Goal: Transaction & Acquisition: Purchase product/service

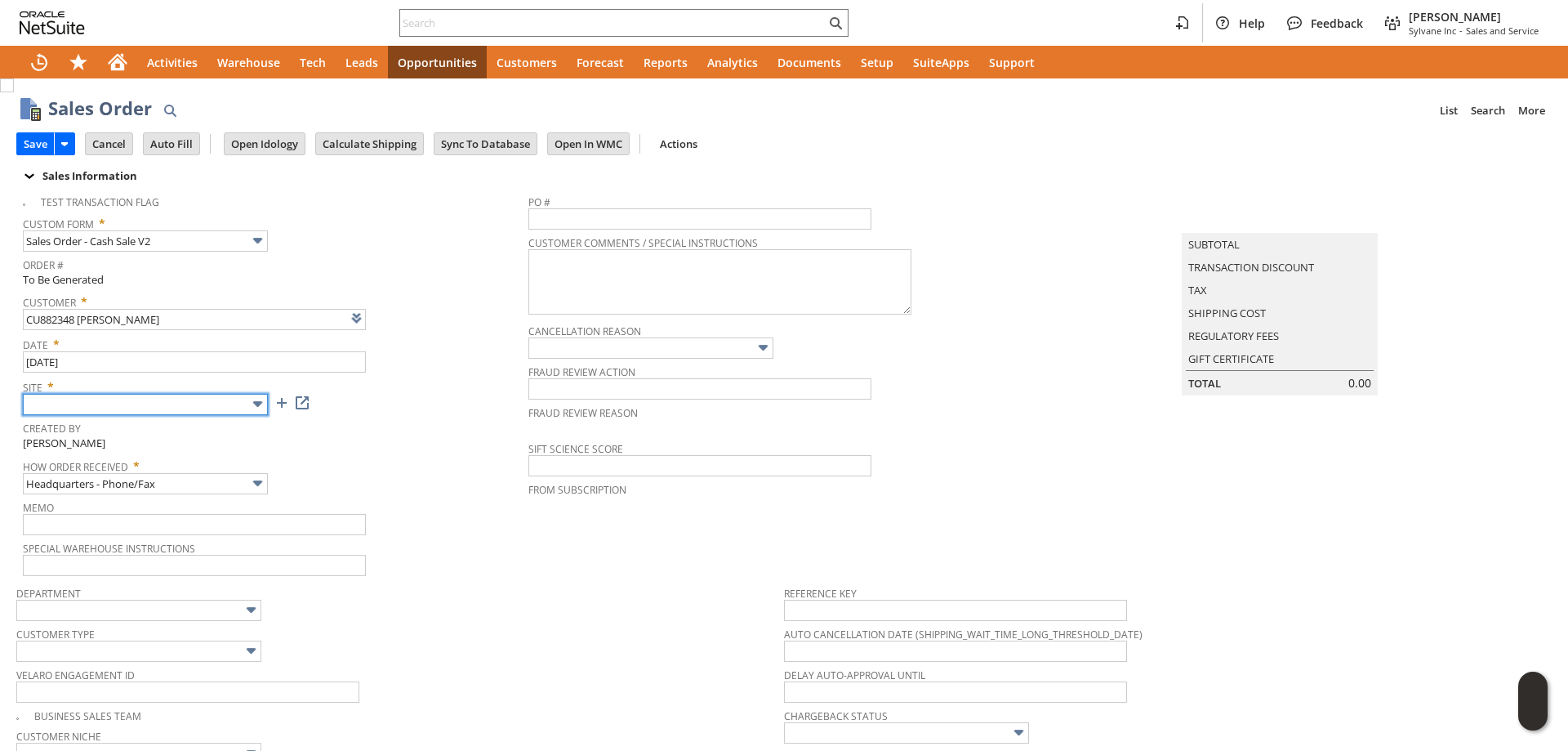
click at [158, 401] on input "text" at bounding box center [145, 404] width 245 height 22
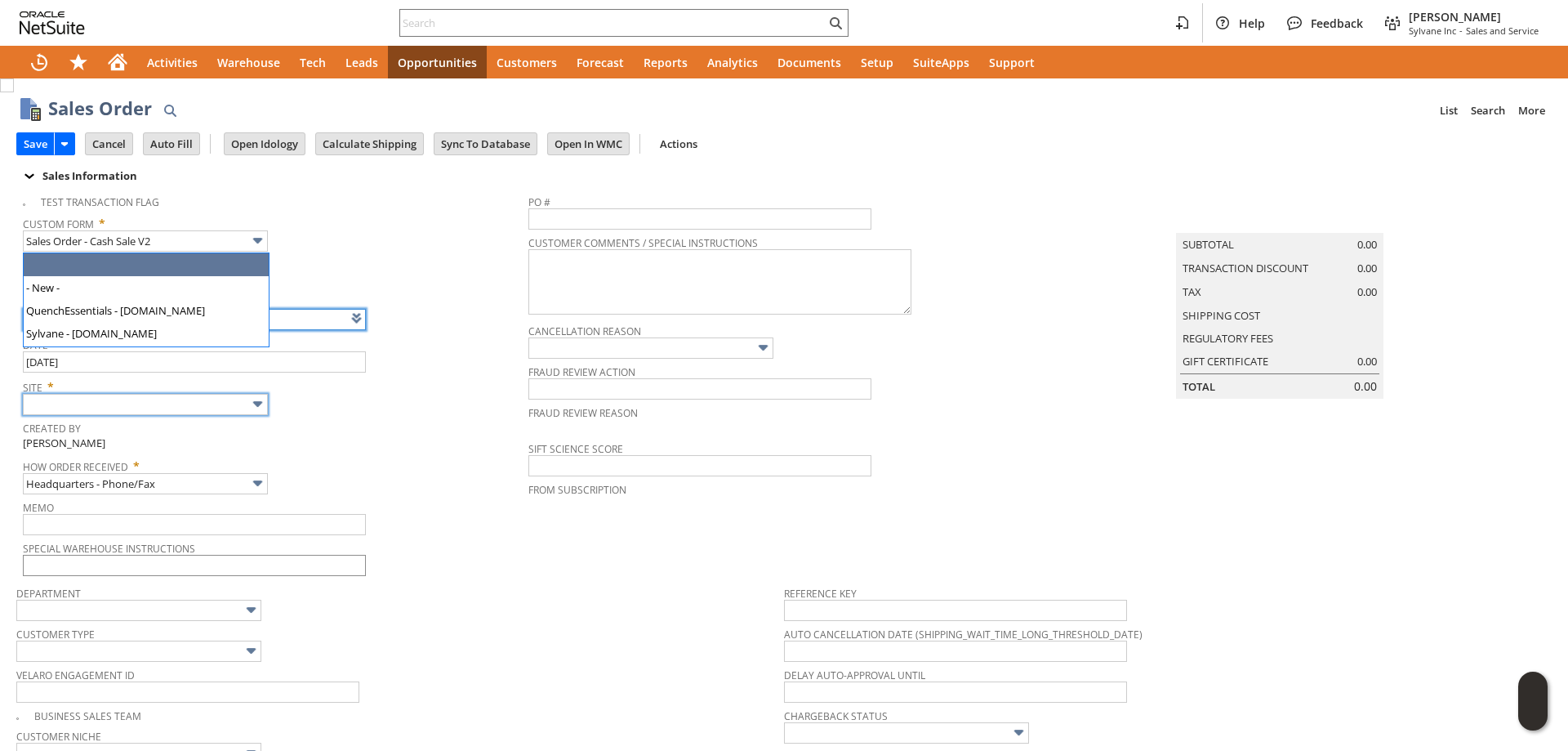
type input "Intelligent Recommendations¹⁰"
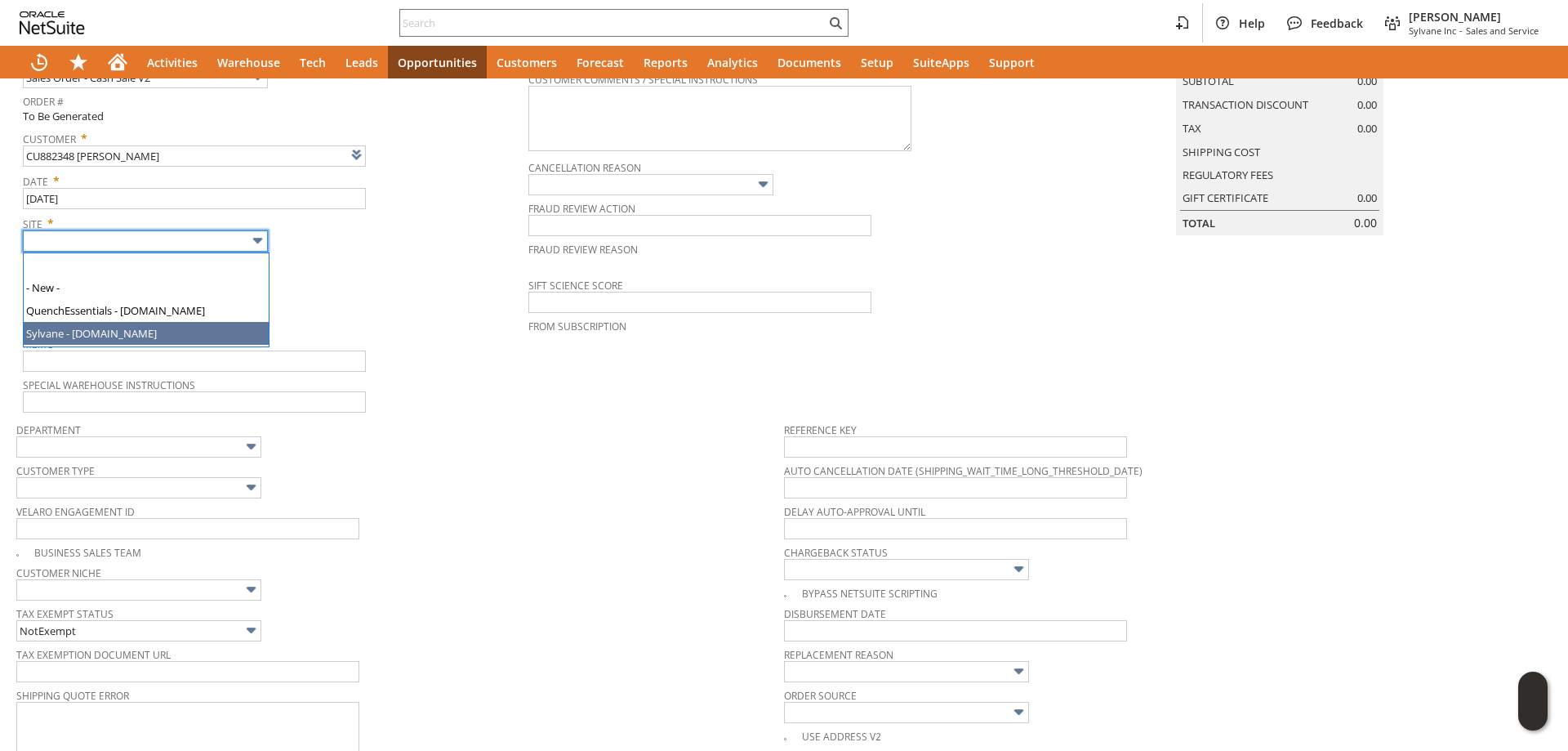
type input "Sylvane - [DOMAIN_NAME]"
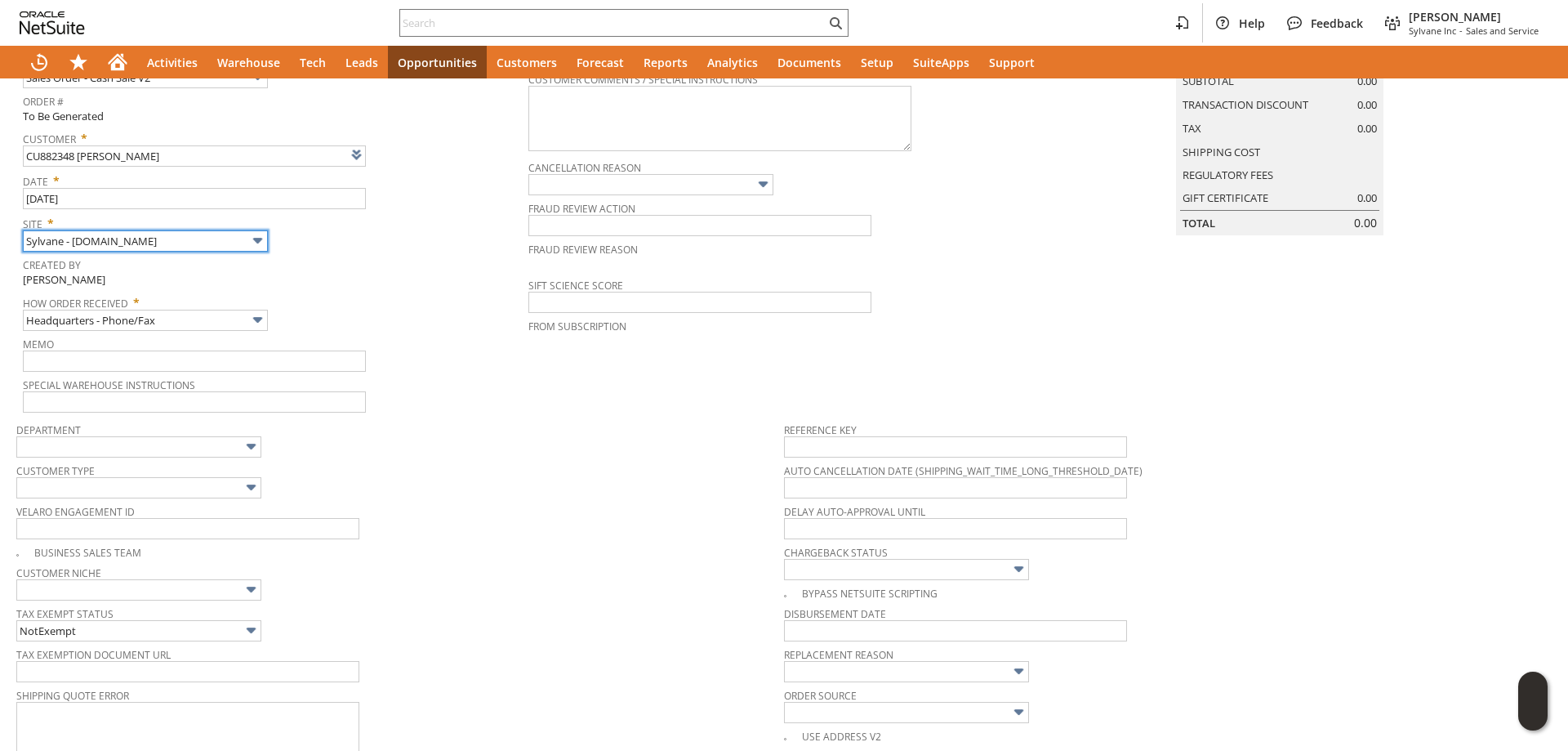
scroll to position [574, 0]
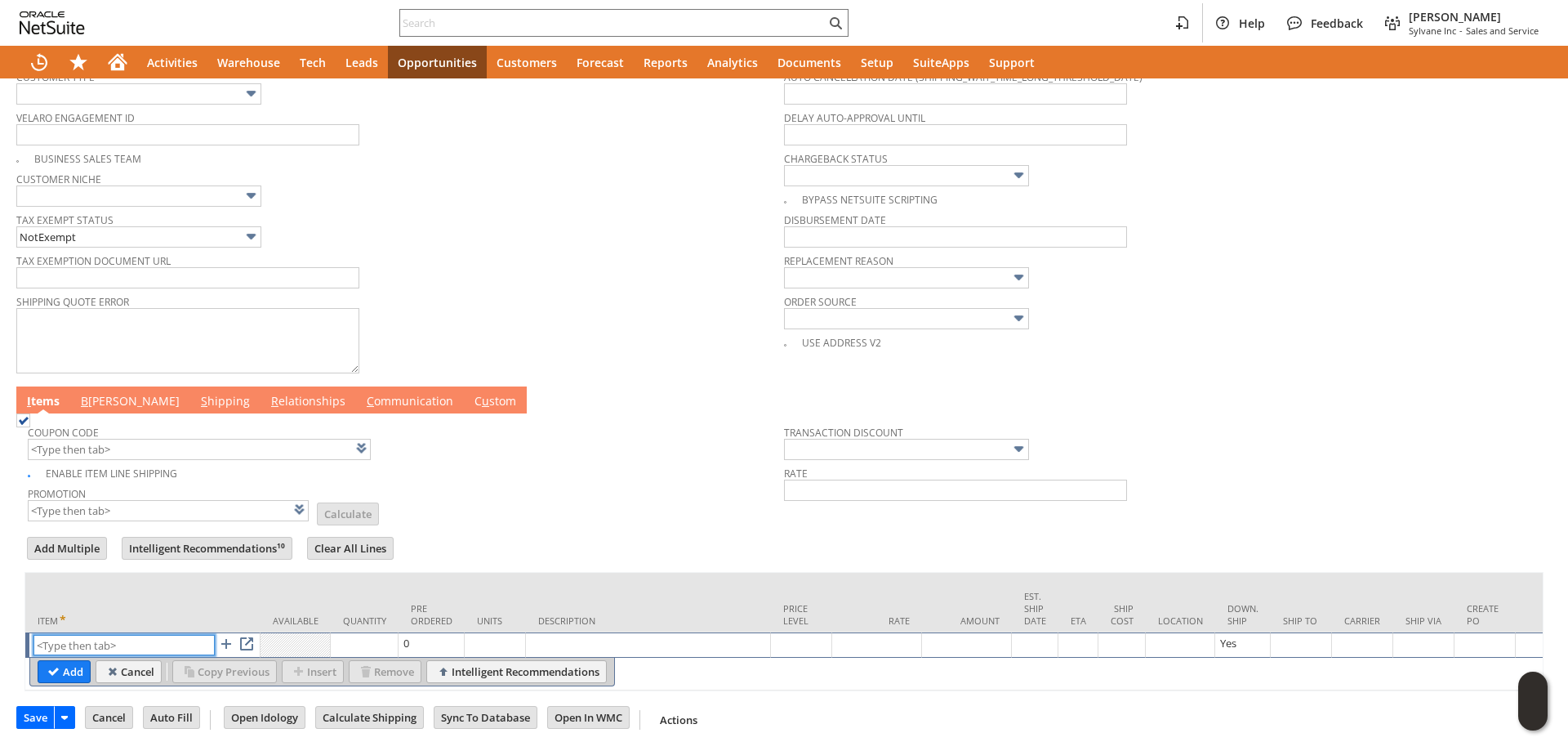
paste input "pi17012k"
type input "pi17012k"
click at [60, 661] on input "Add" at bounding box center [64, 672] width 51 height 22
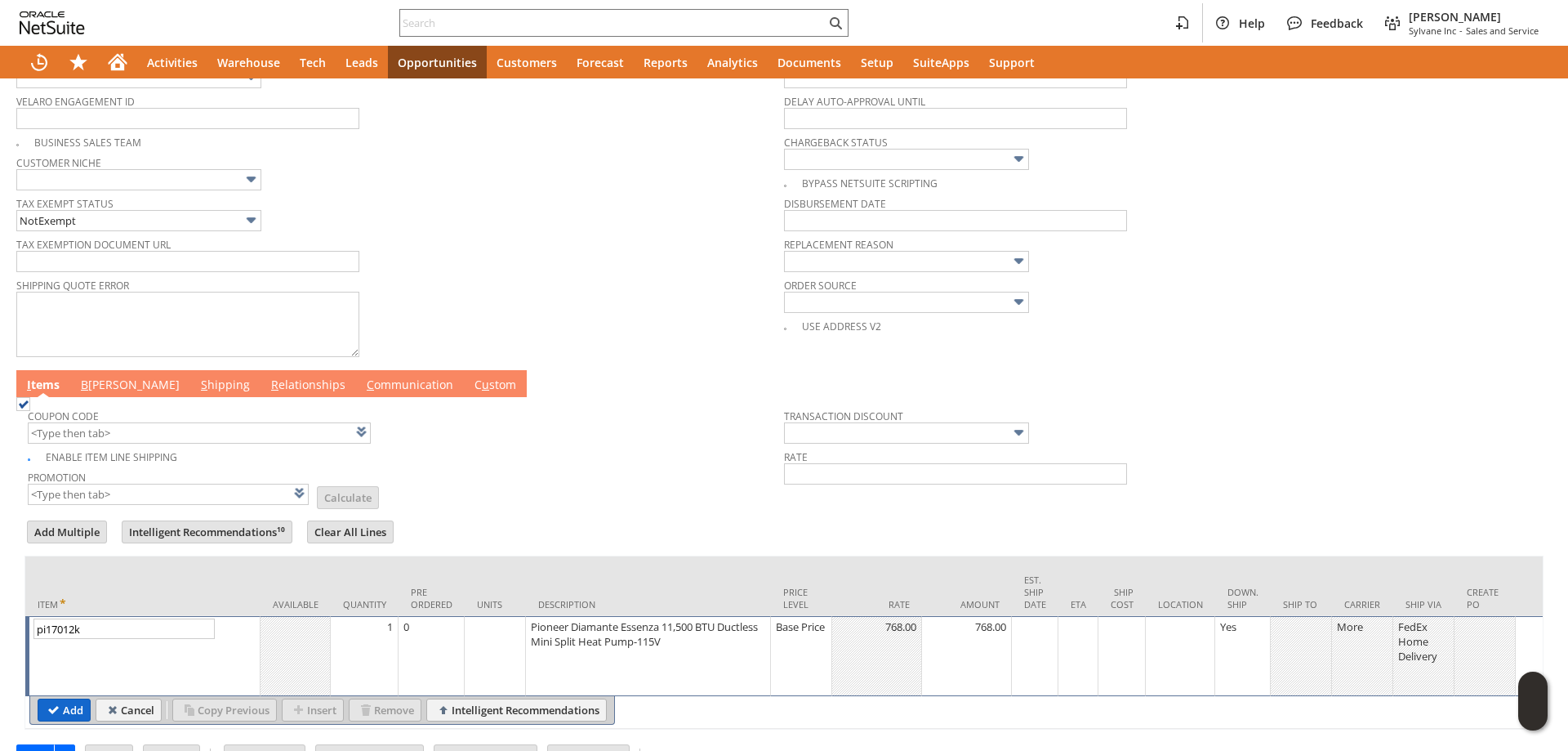
click at [57, 719] on input "Add" at bounding box center [64, 710] width 51 height 22
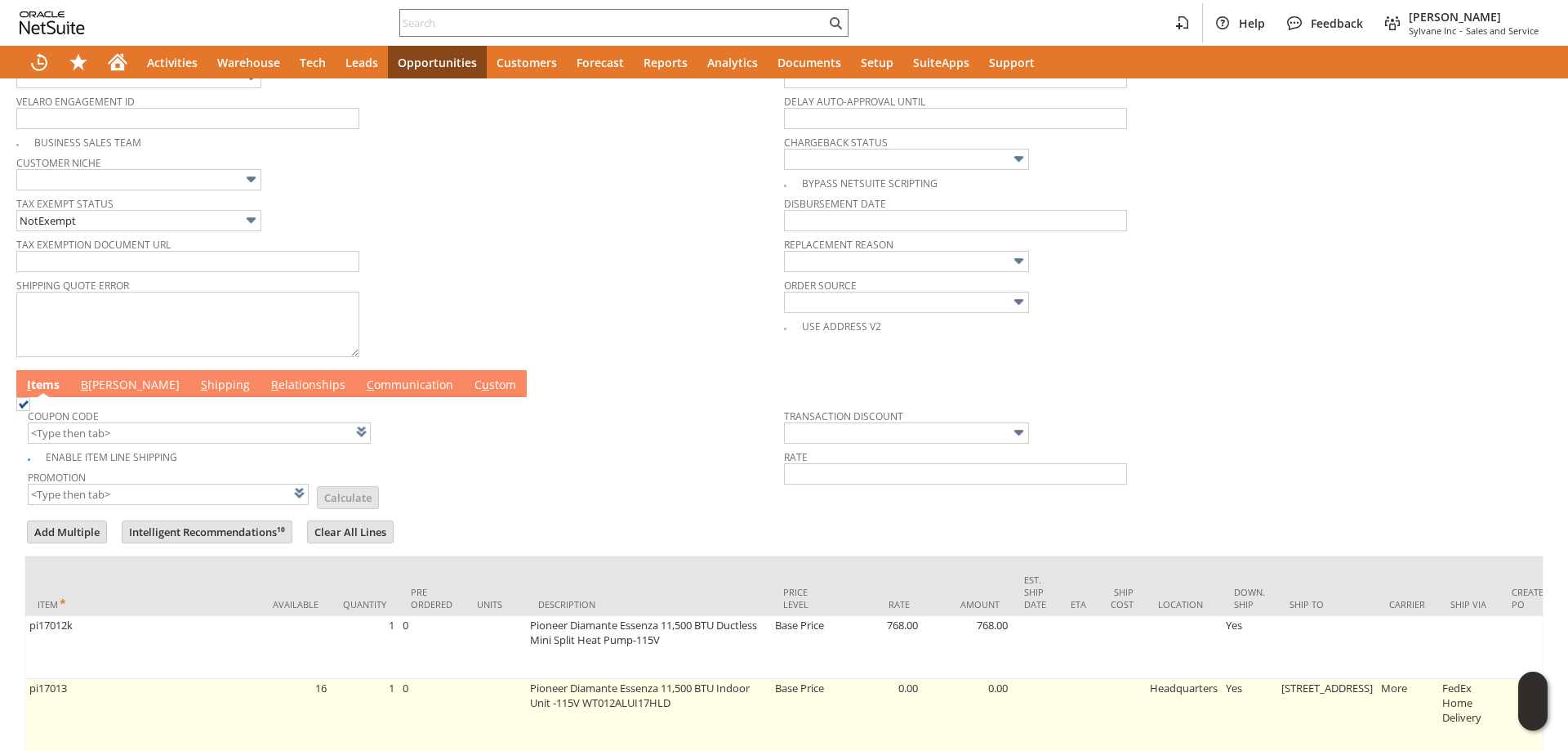
scroll to position [790, 0]
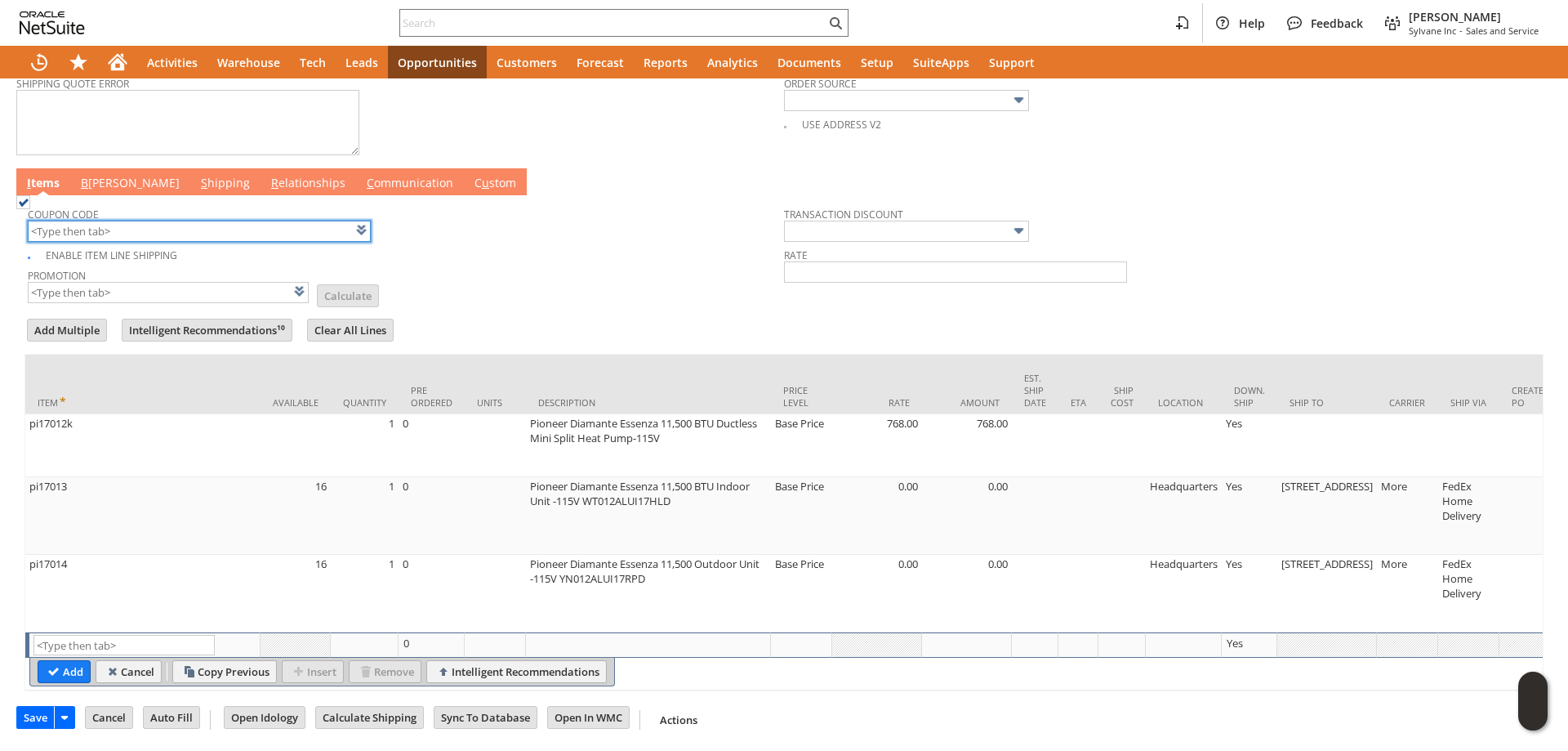
click at [203, 223] on input "text" at bounding box center [199, 231] width 343 height 22
click at [508, 232] on td "Coupon Code kl284" at bounding box center [406, 221] width 756 height 45
type input "KL284"
type input "Promo Code"
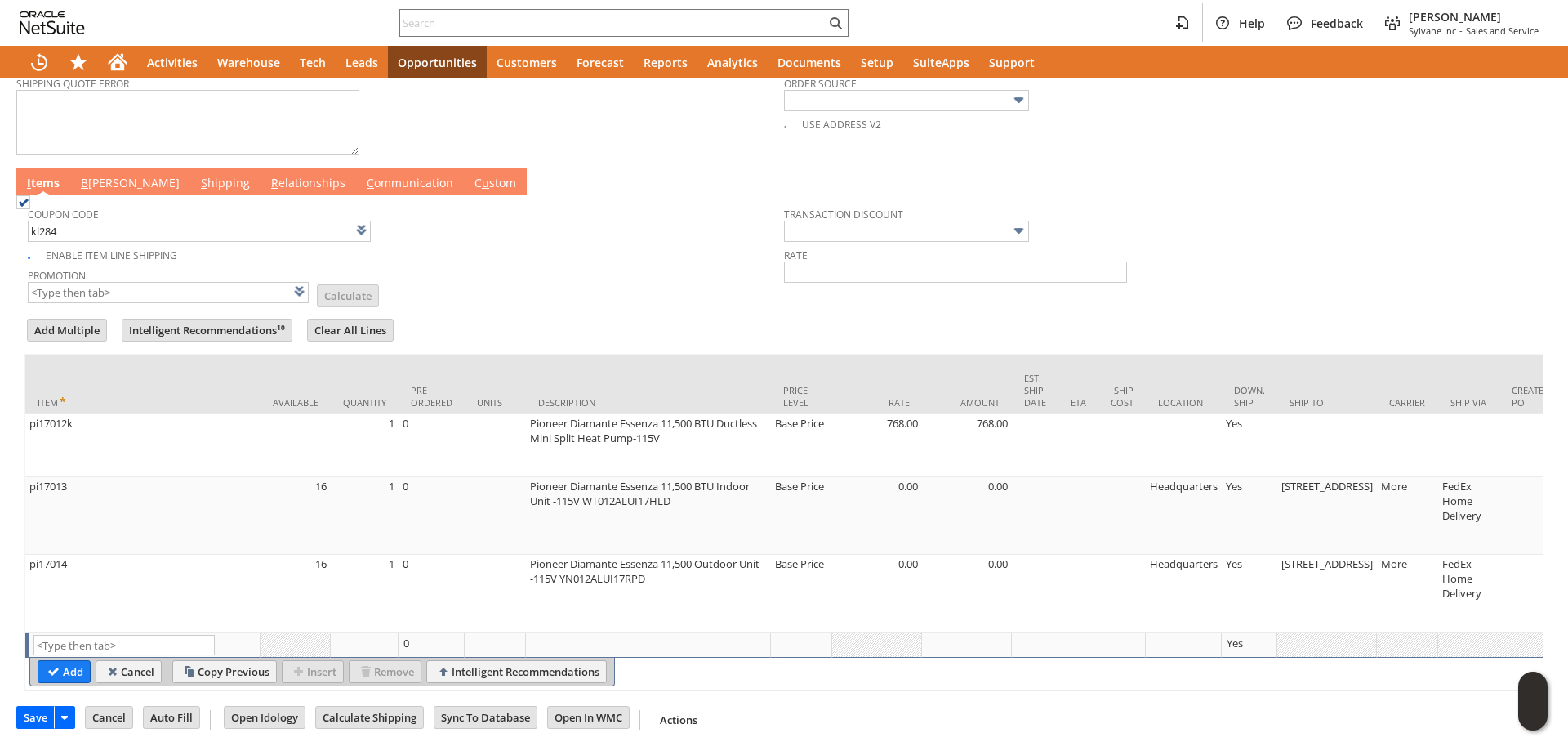
type input "-6.0%"
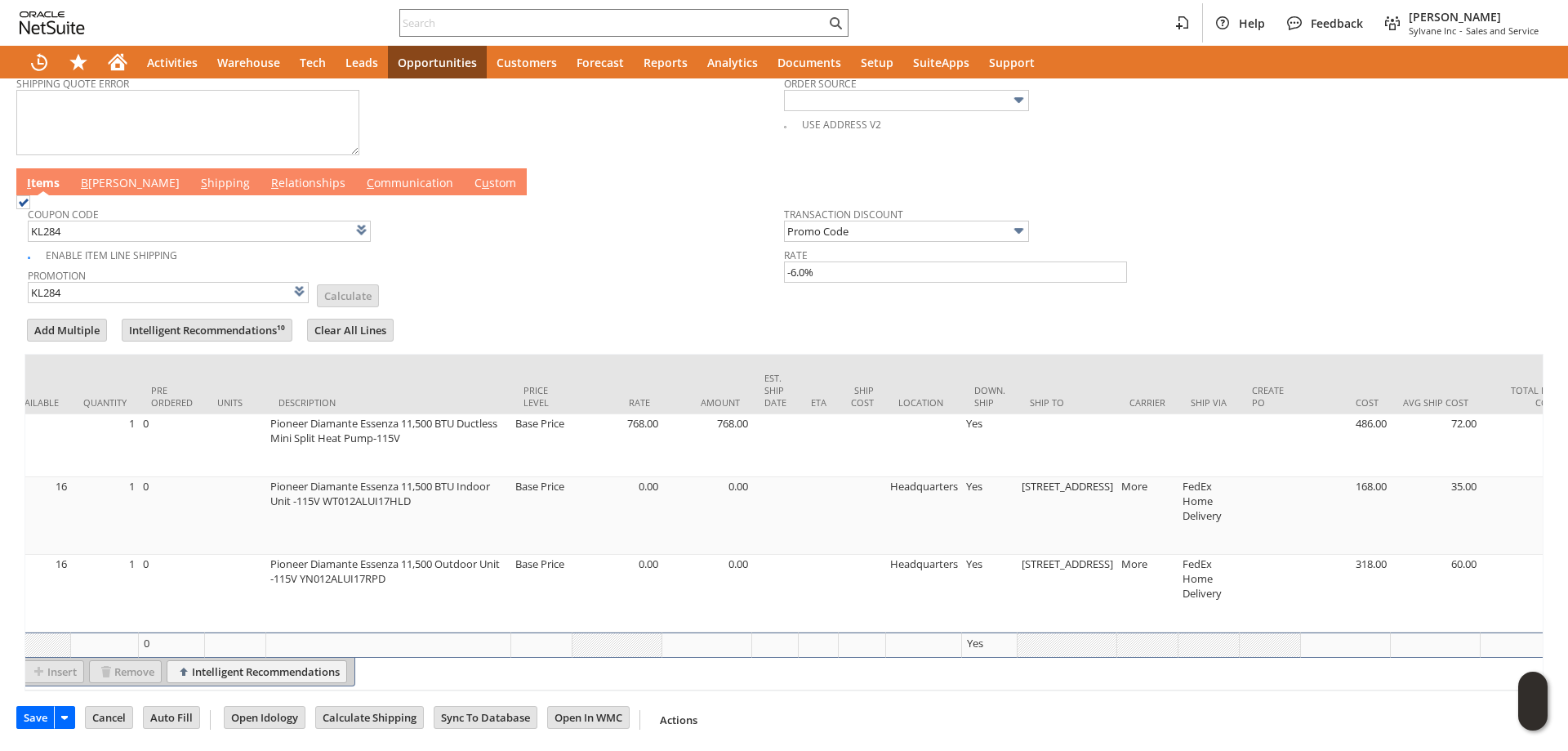
scroll to position [0, 268]
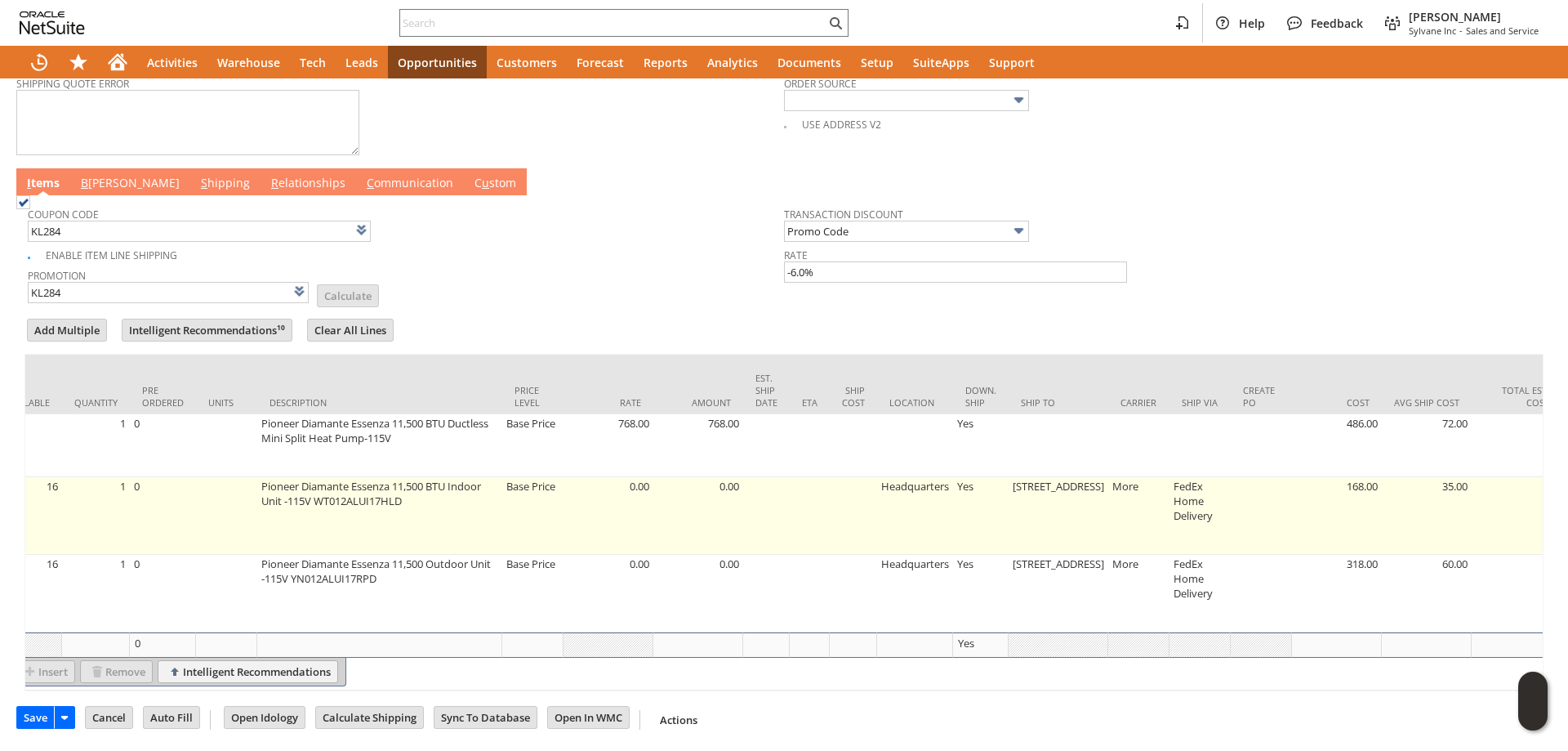
click at [1030, 516] on td "431 Lands Edge Ct" at bounding box center [1058, 516] width 100 height 77
type input "431 Lands Edge Ct"
type input "OK"
type input "Make Copy"
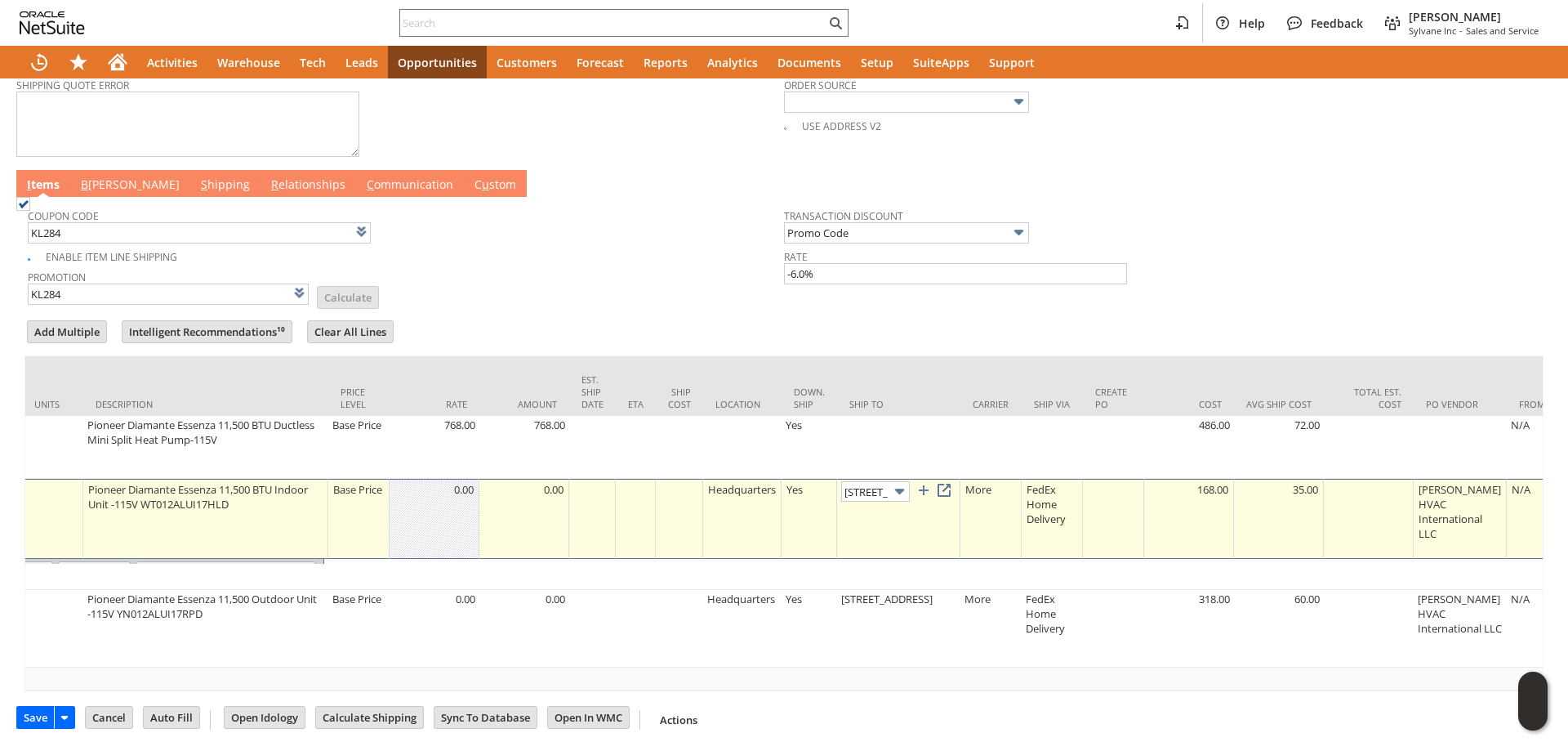
scroll to position [0, 42]
click at [897, 482] on img at bounding box center [899, 491] width 19 height 19
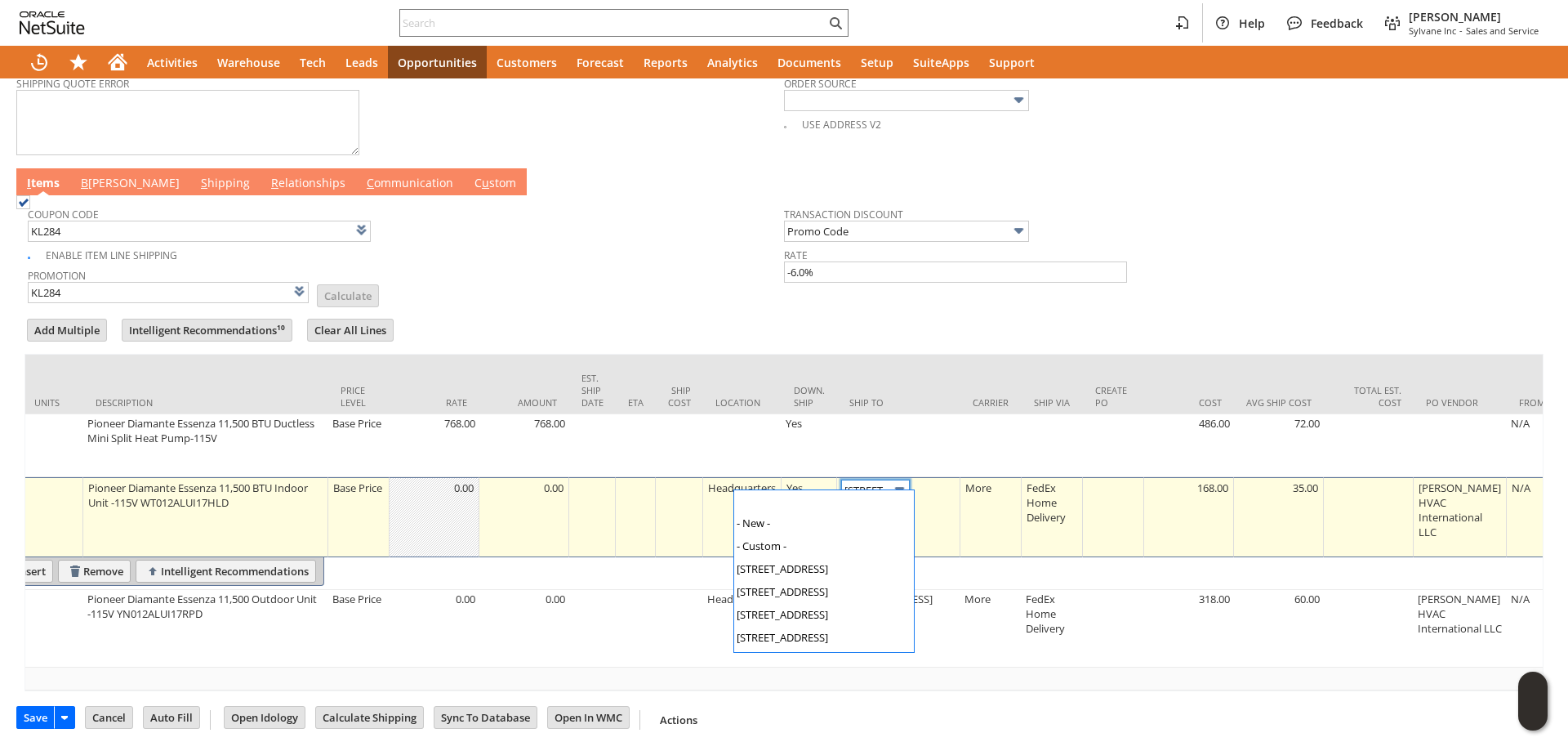
scroll to position [0, 0]
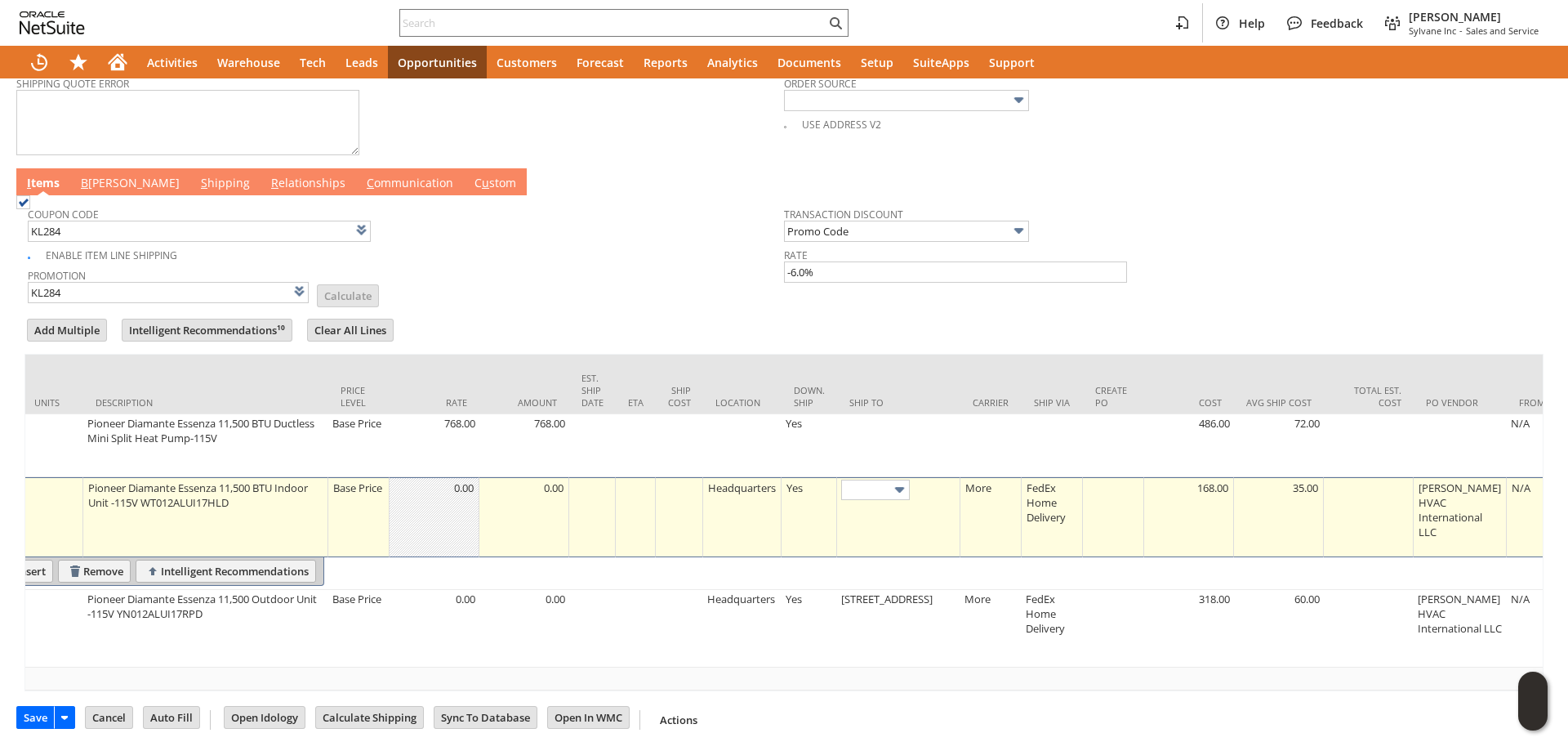
click at [101, 179] on link "B illing" at bounding box center [130, 184] width 107 height 18
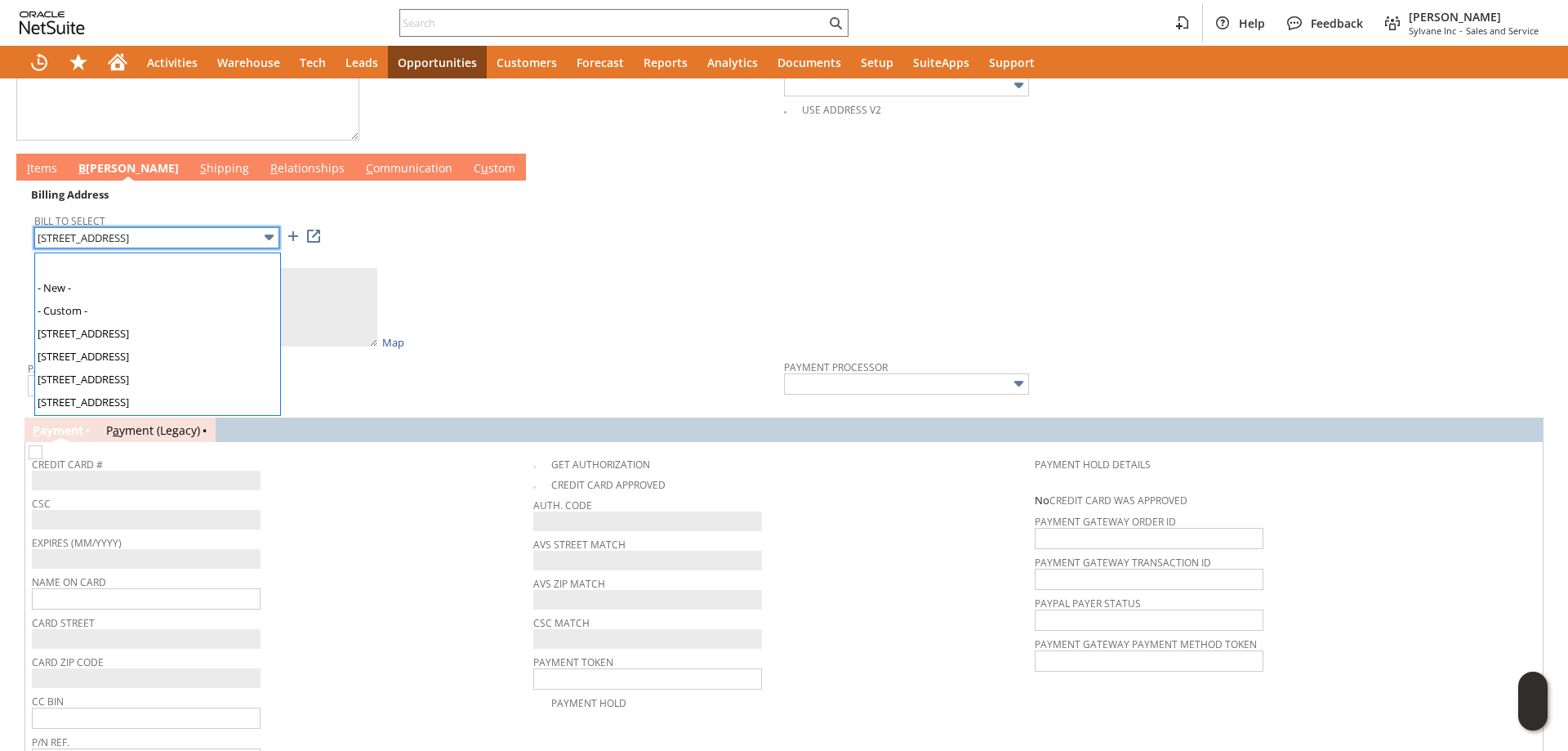
click at [192, 247] on input "431 Lands Edge Ct" at bounding box center [157, 238] width 245 height 22
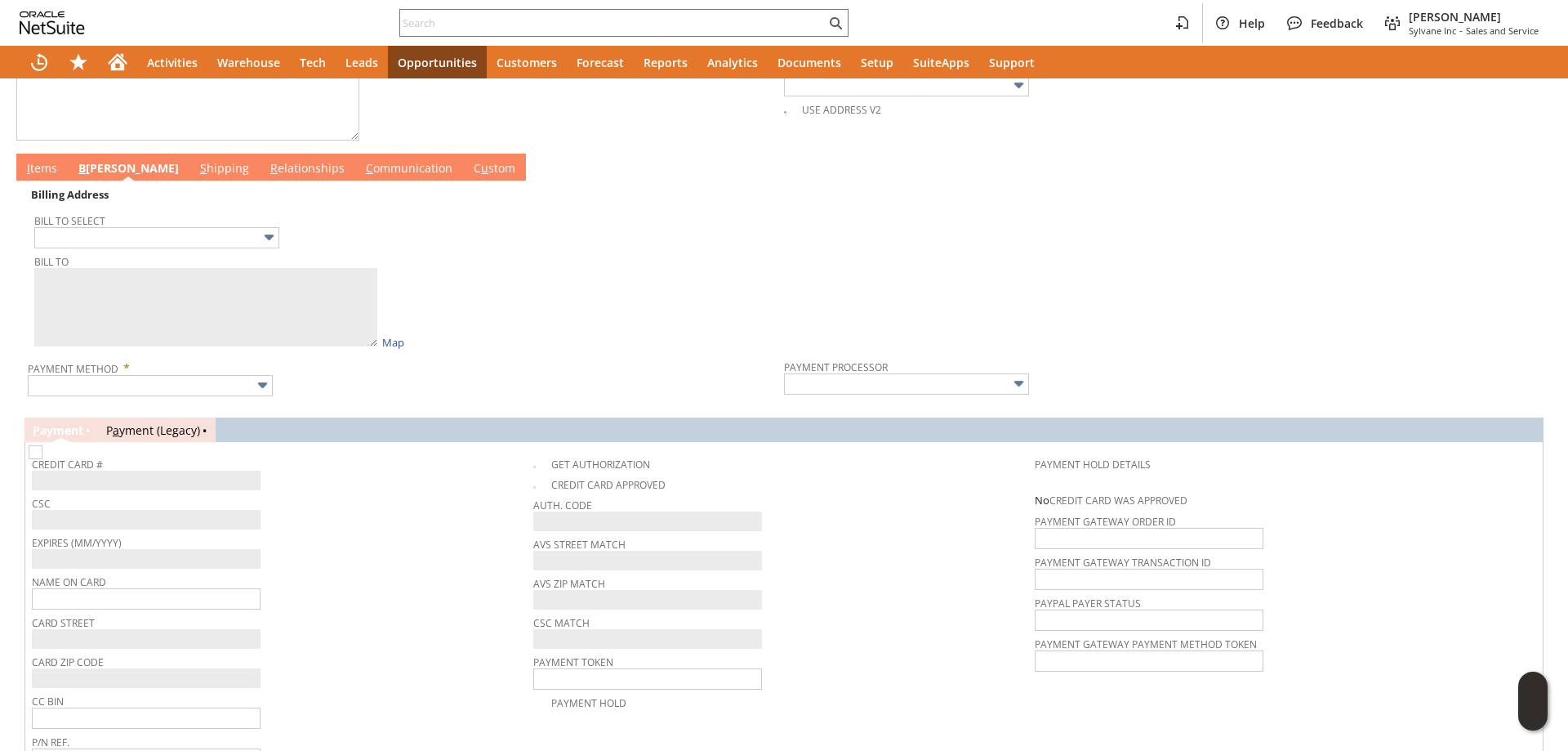
type input "520 Amberjack Dr"
type textarea "Robert J Dudeck Sr 520 Amberjack Dr North Port FL 34287 United States"
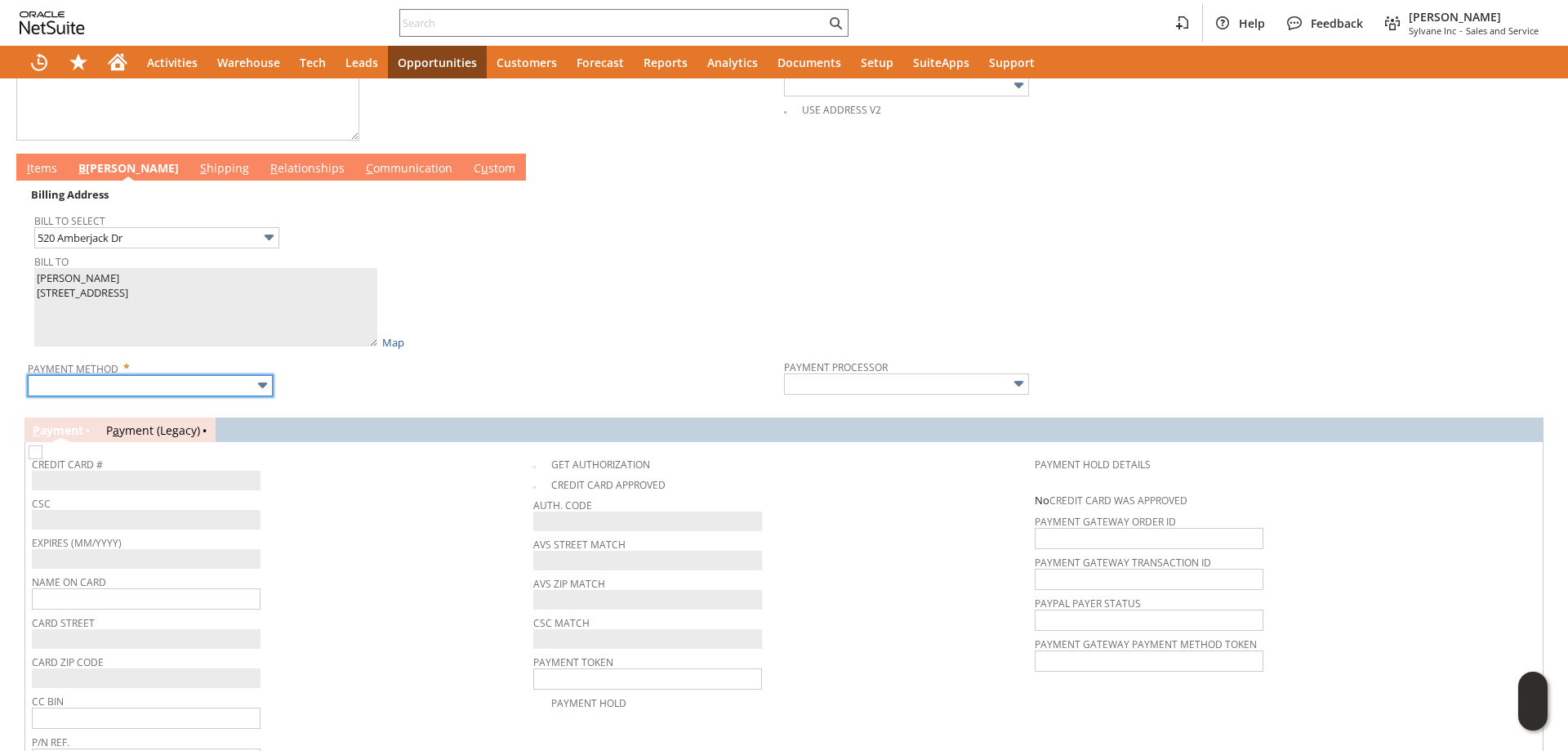
click at [180, 394] on input "text" at bounding box center [150, 385] width 245 height 22
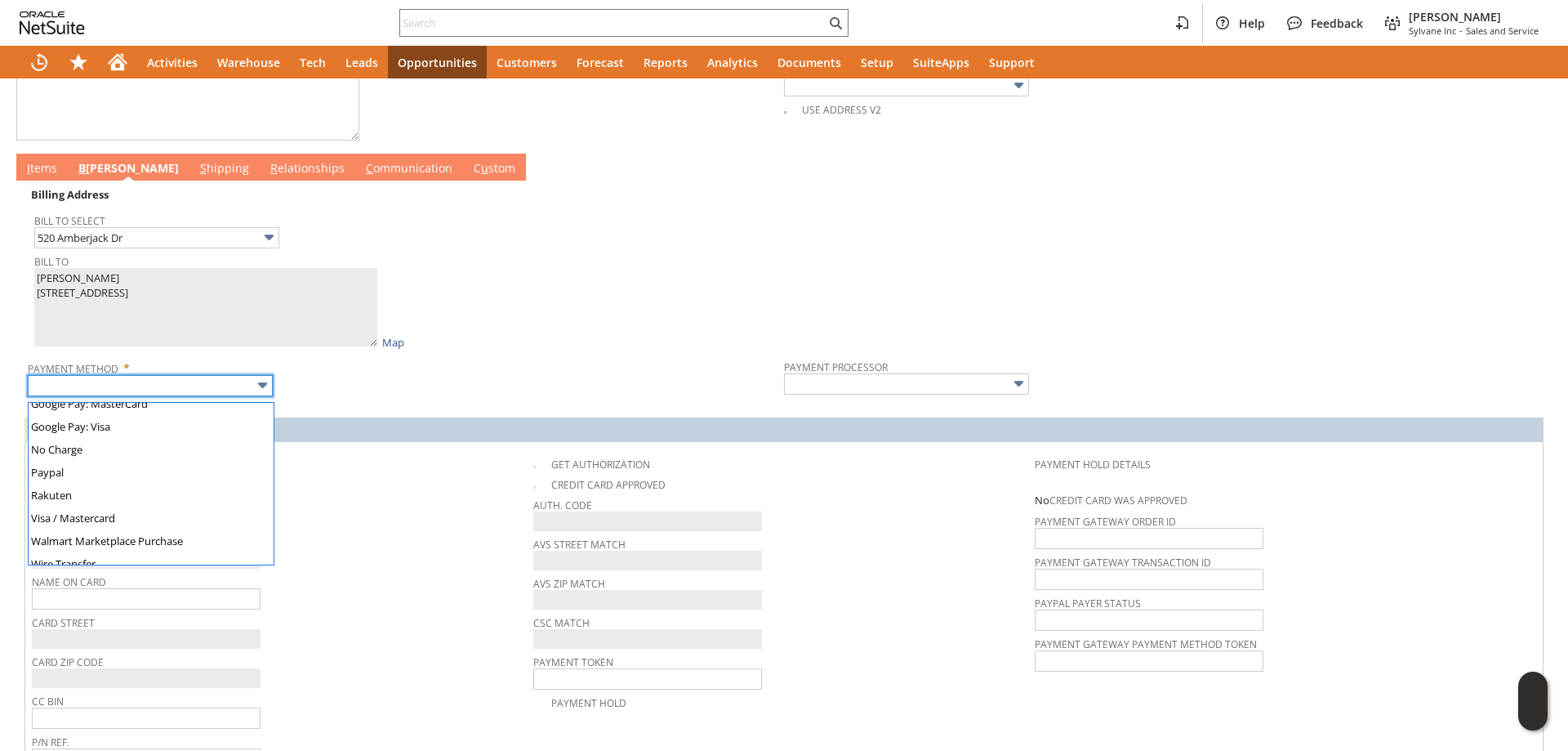
scroll to position [456, 0]
type input "Visa / Mastercard"
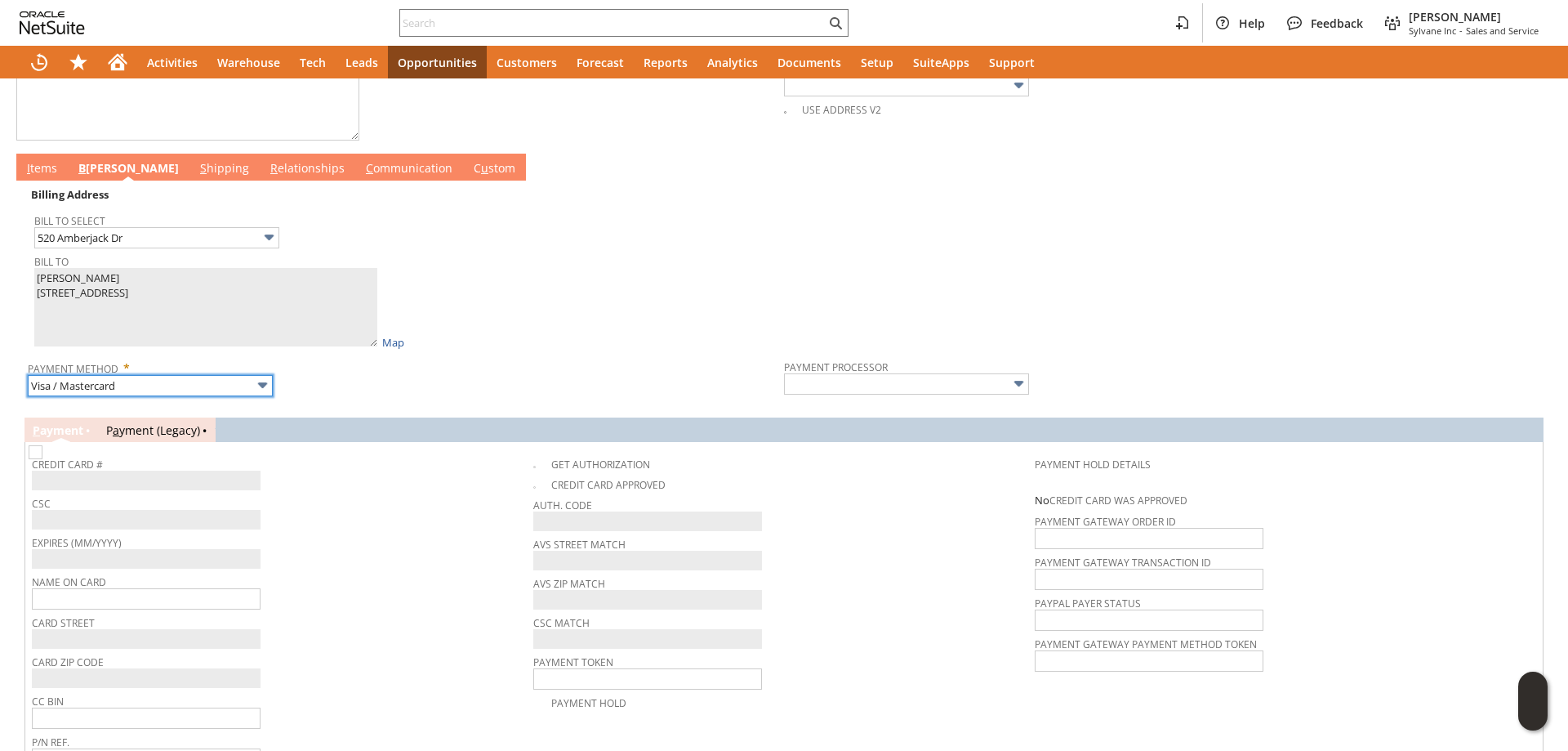
type input "Braintree"
checkbox input "true"
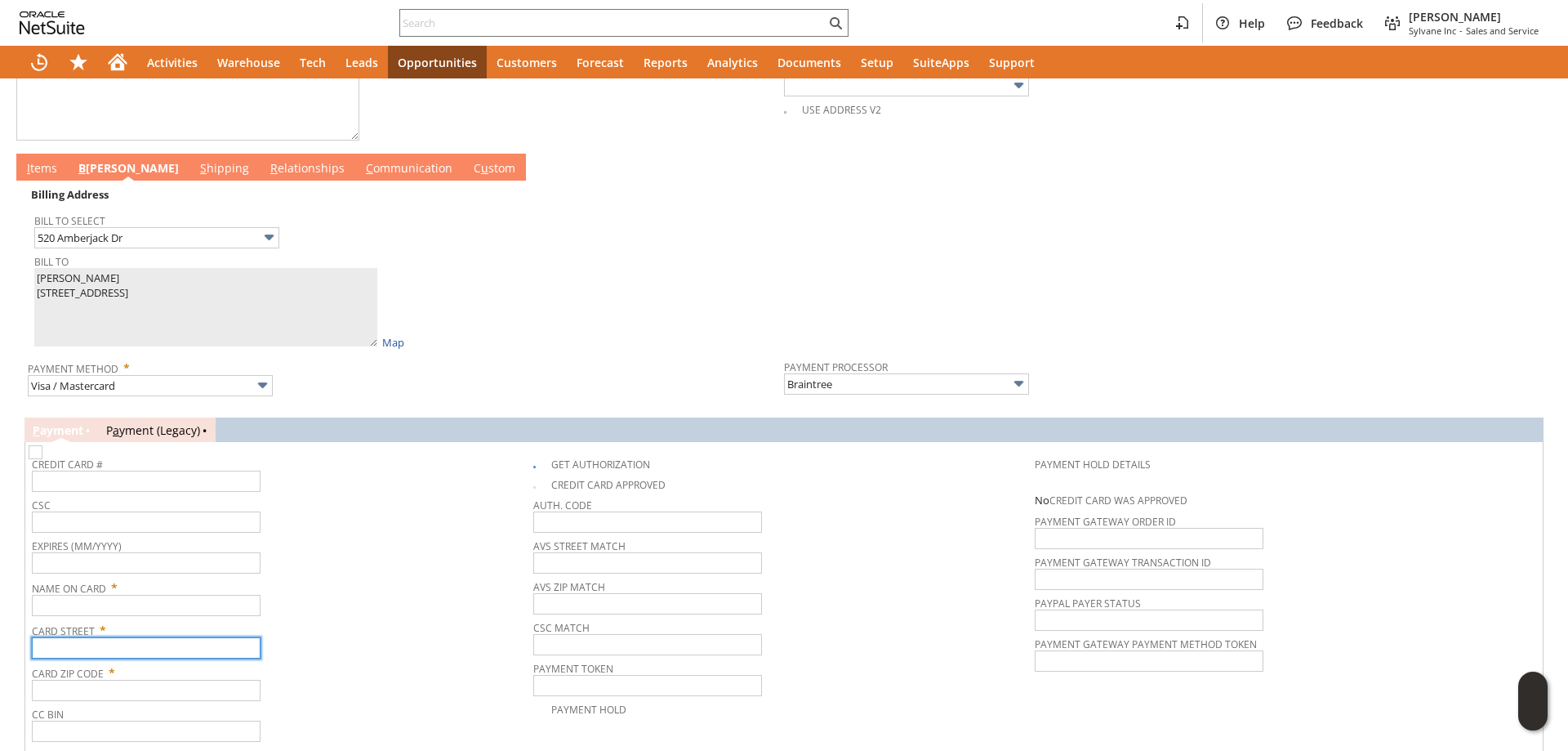
paste input "520 Amberjack Dr"
type input "520 Amberjack Dr"
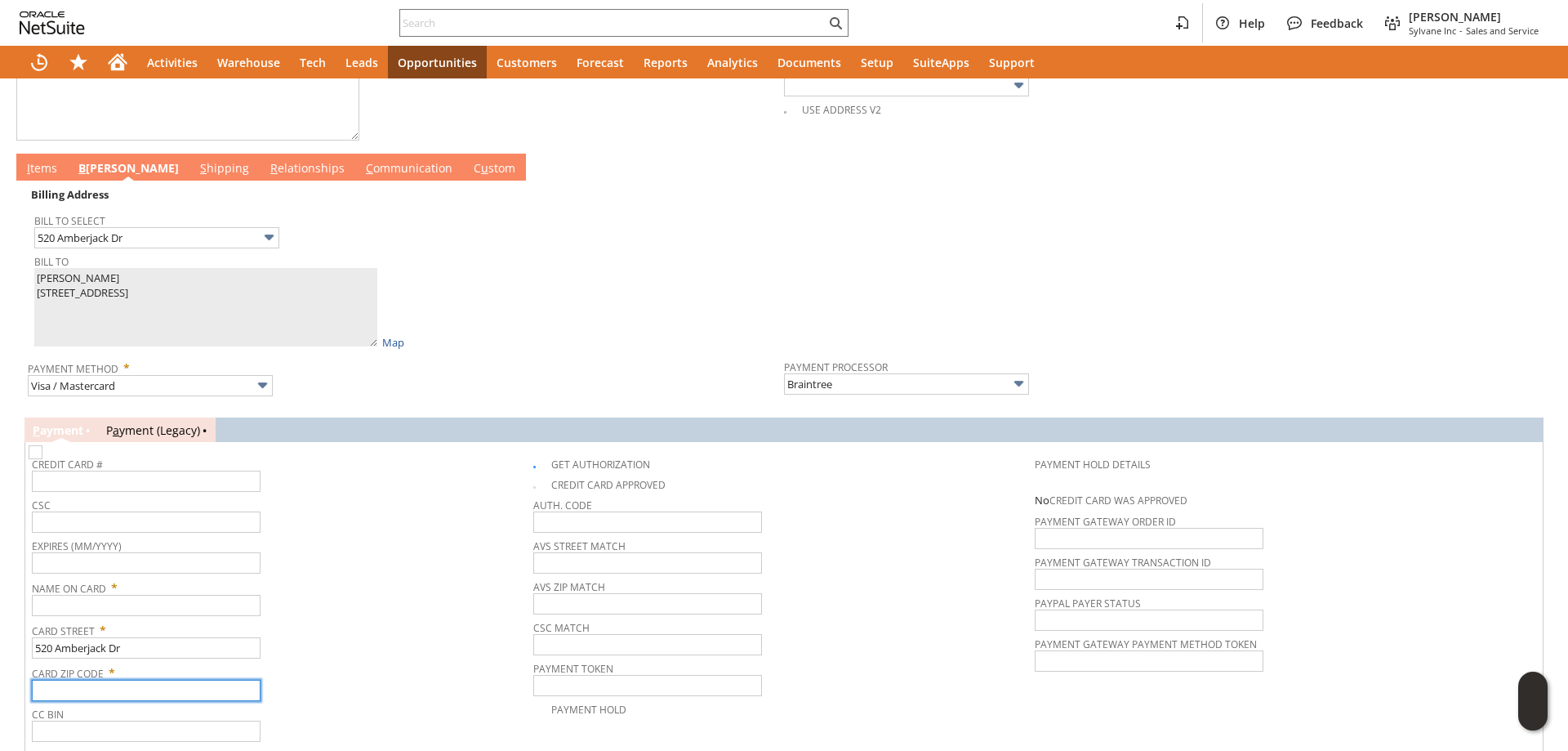
paste input "34287"
type input "34287"
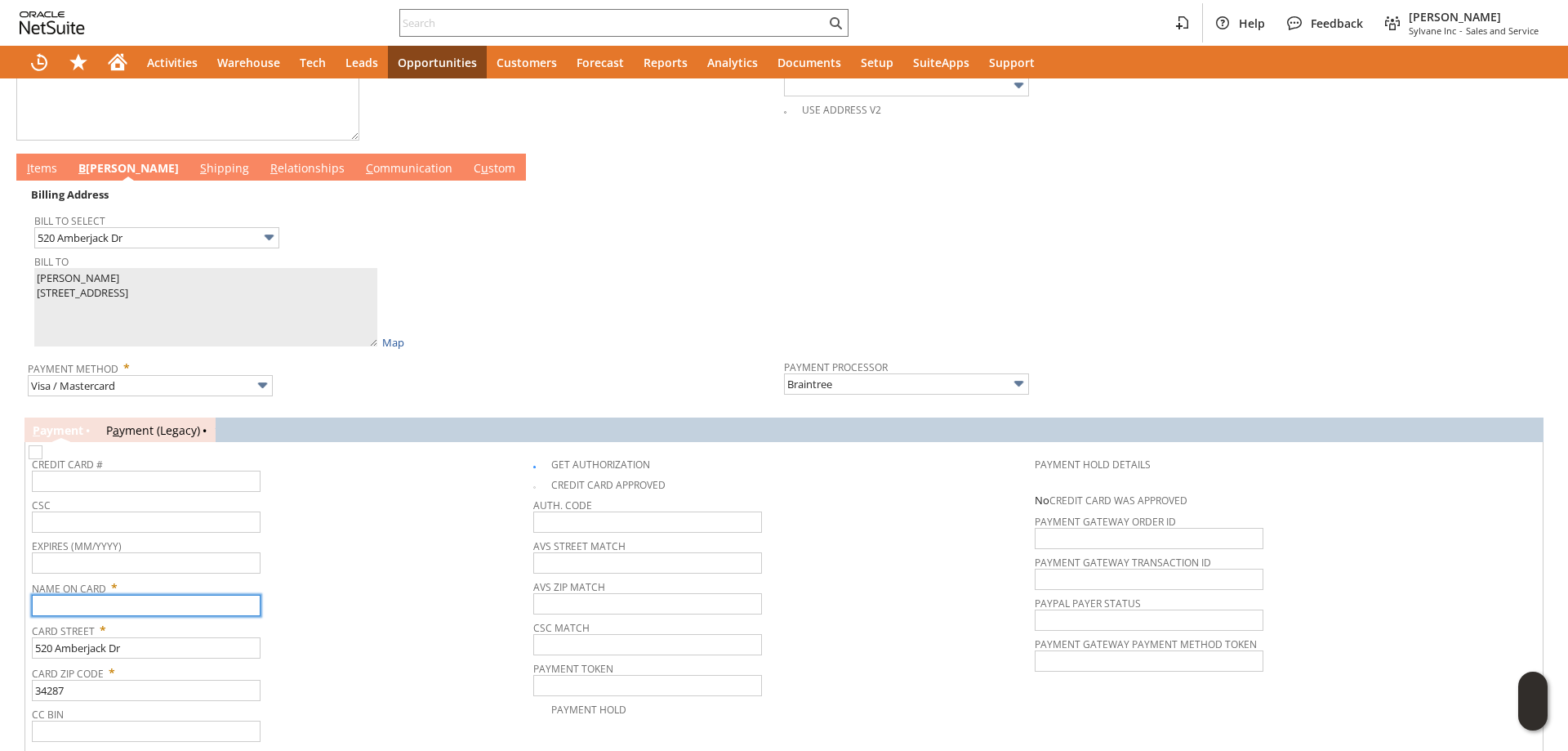
paste input "Robert J Dudeck Sr"
type input "Robert J Dudeck Sr"
click at [50, 163] on td "I tems" at bounding box center [41, 167] width 51 height 27
click at [49, 166] on link "I tems" at bounding box center [41, 169] width 39 height 18
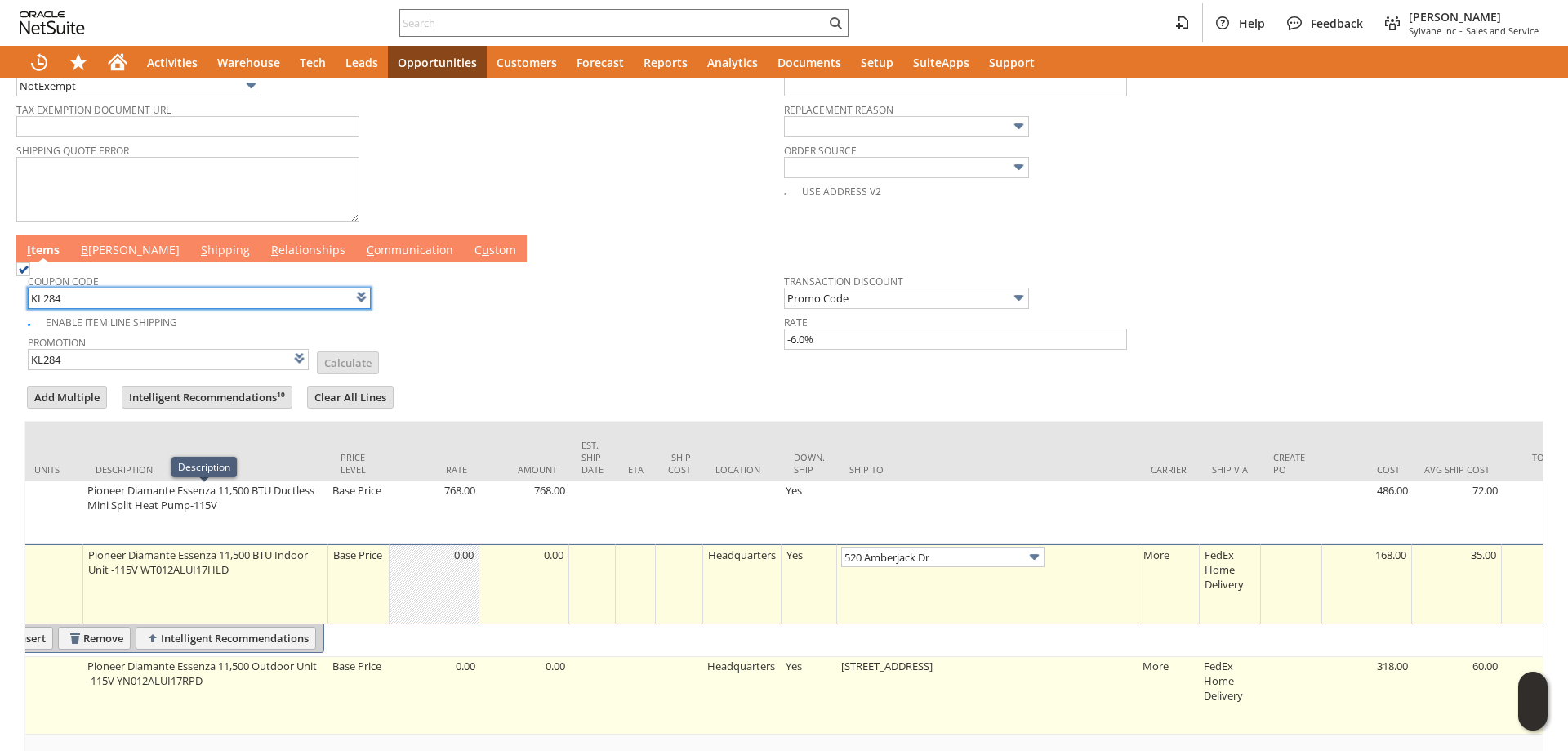
scroll to position [792, 0]
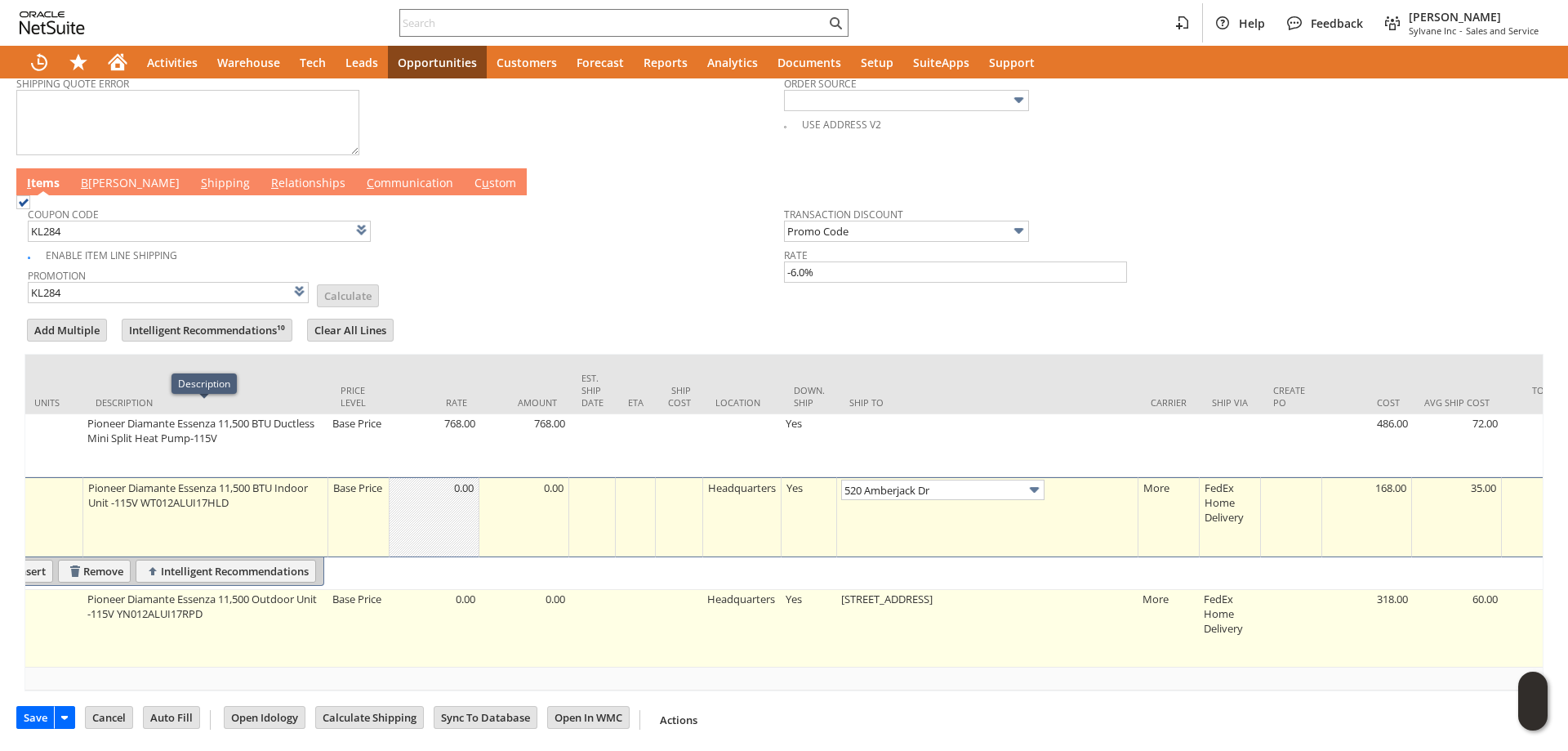
click at [856, 615] on td "431 Lands Edge Ct" at bounding box center [987, 629] width 302 height 77
type input "431 Lands Edge Ct"
type input "OK"
type input "Make Copy"
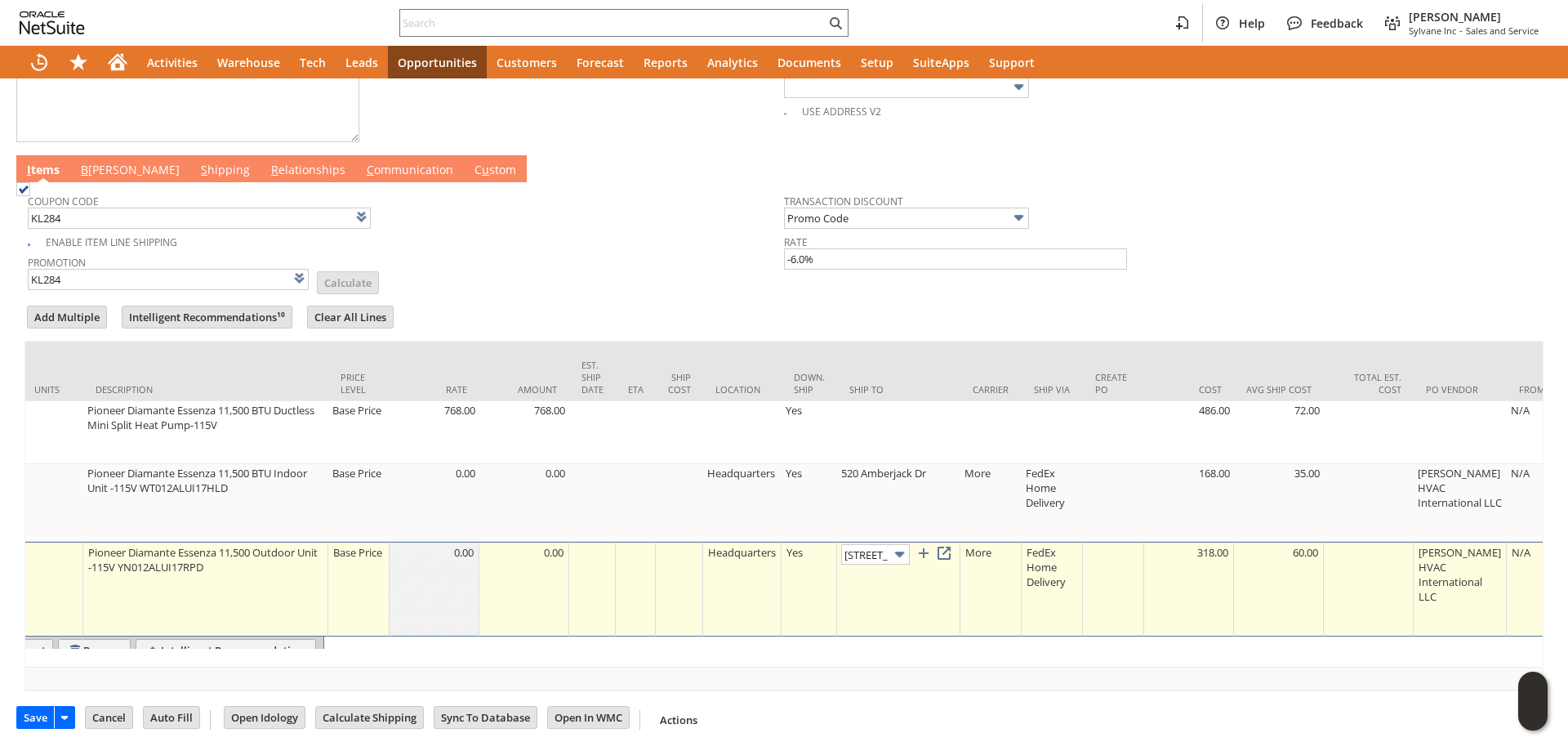
scroll to position [0, 42]
click at [898, 556] on img at bounding box center [899, 554] width 19 height 19
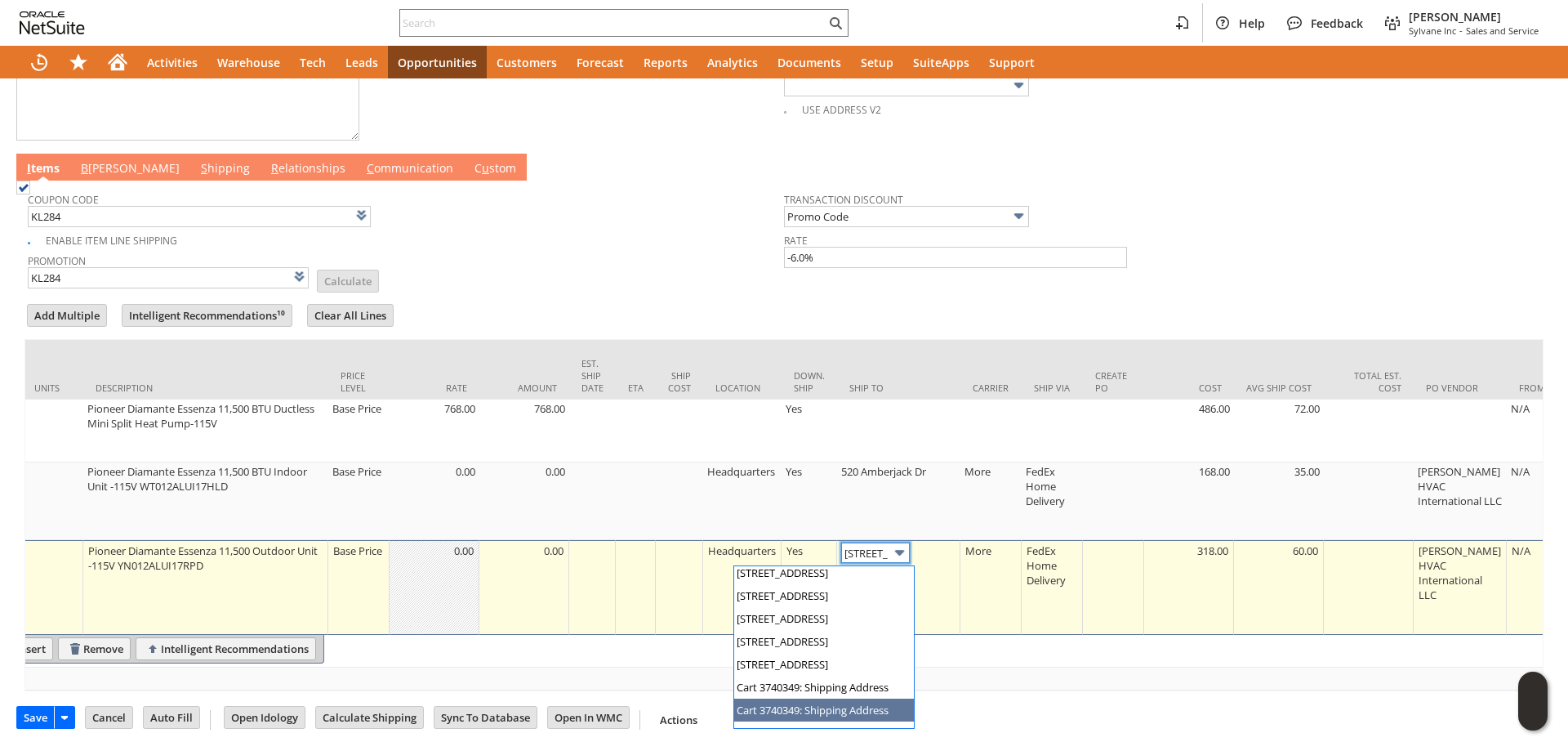
scroll to position [1234, 0]
type input "520 Amberjack Dr"
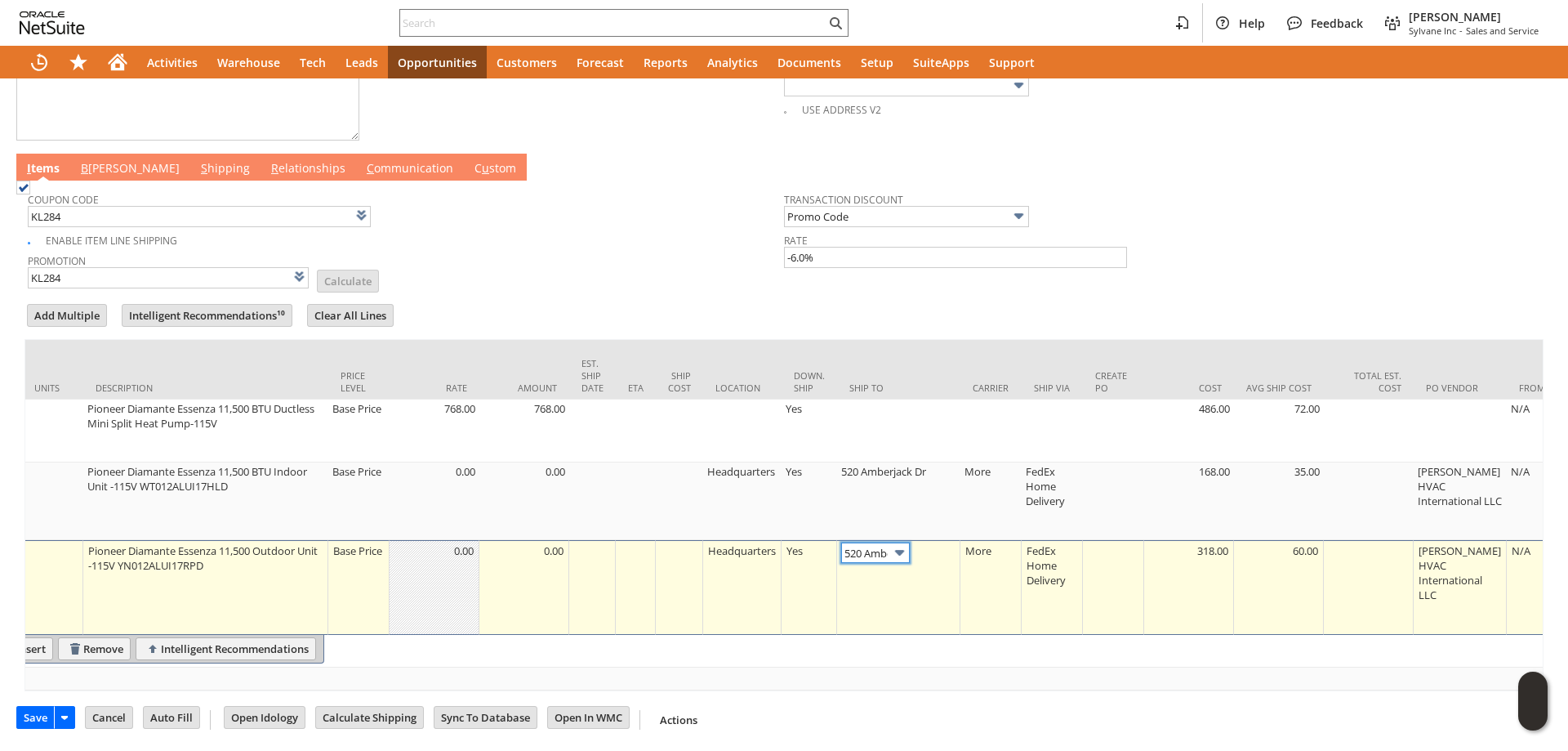
scroll to position [0, 0]
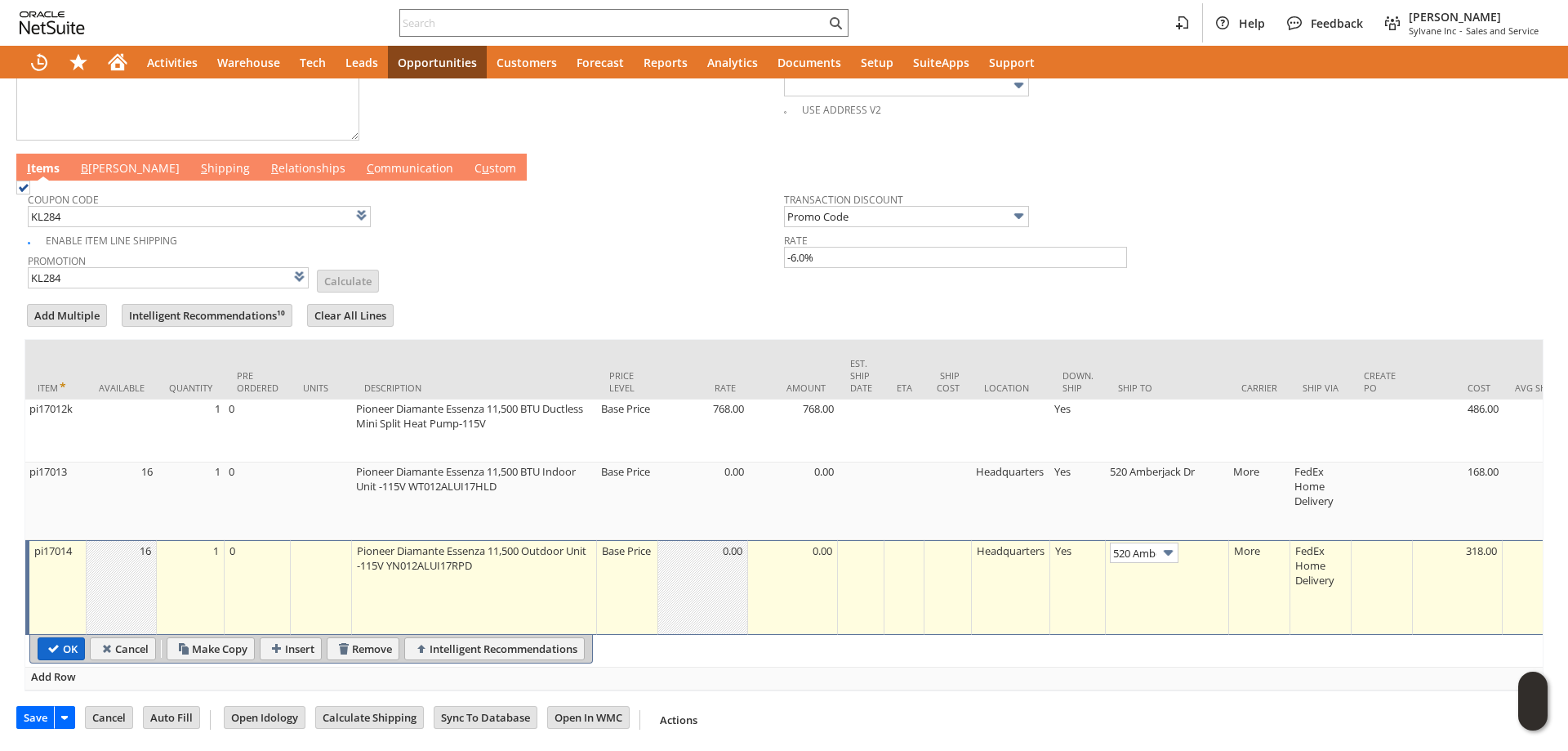
click at [58, 649] on input "OK" at bounding box center [61, 649] width 46 height 22
type input "Add"
type input "Copy Previous"
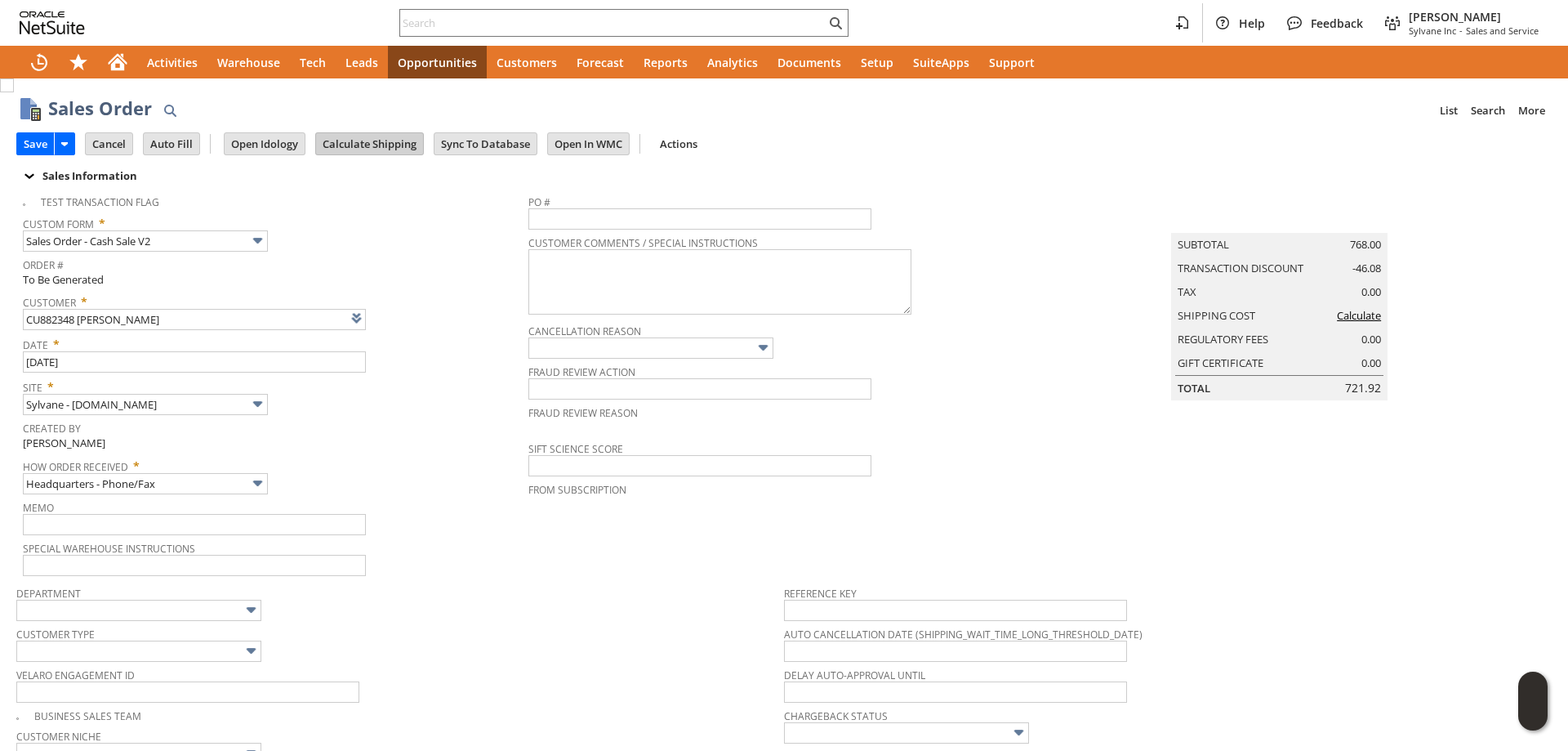
click at [370, 140] on input "Calculate Shipping" at bounding box center [369, 144] width 107 height 22
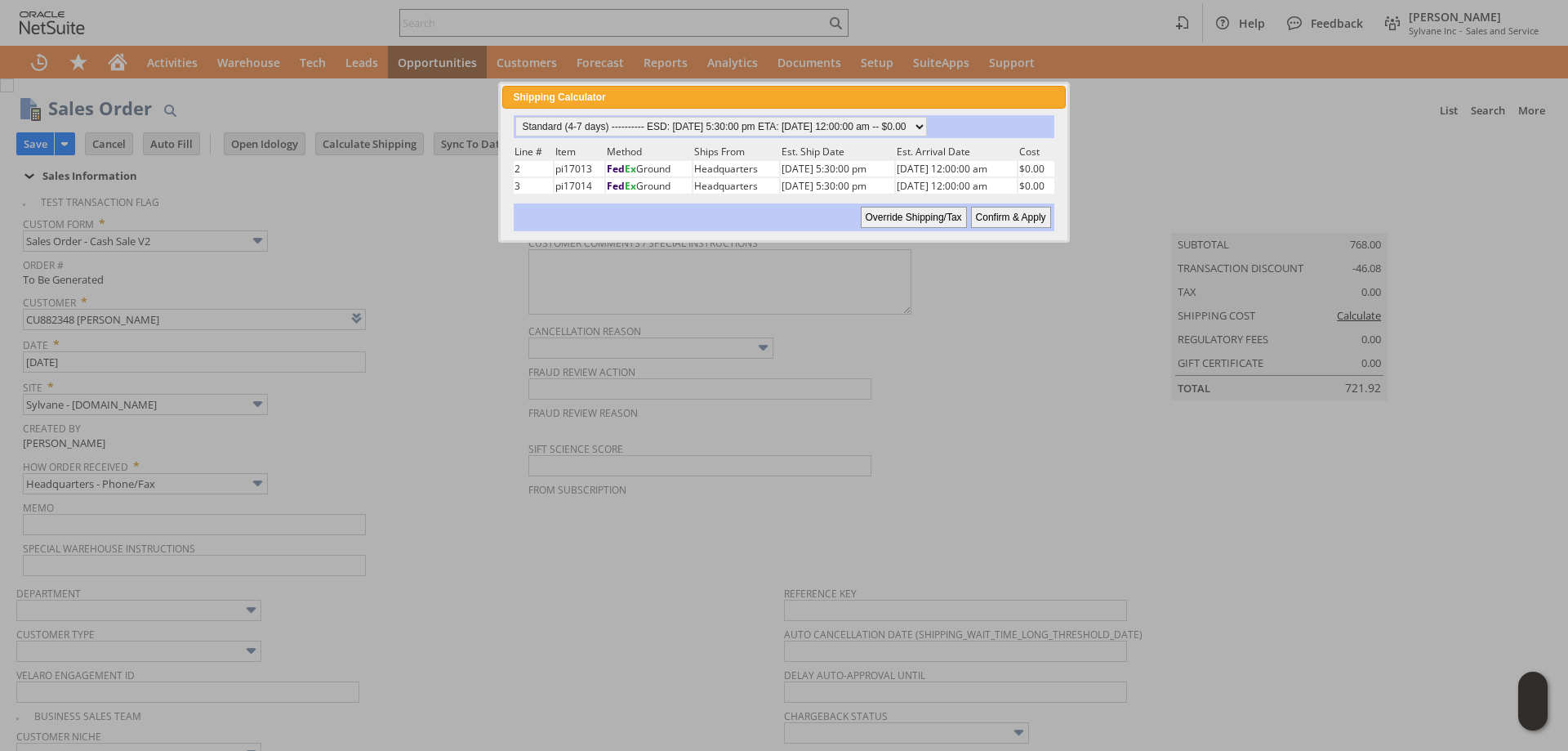
click at [1027, 217] on input "Confirm & Apply" at bounding box center [1011, 218] width 80 height 22
type input "Add"
type input "Copy Previous"
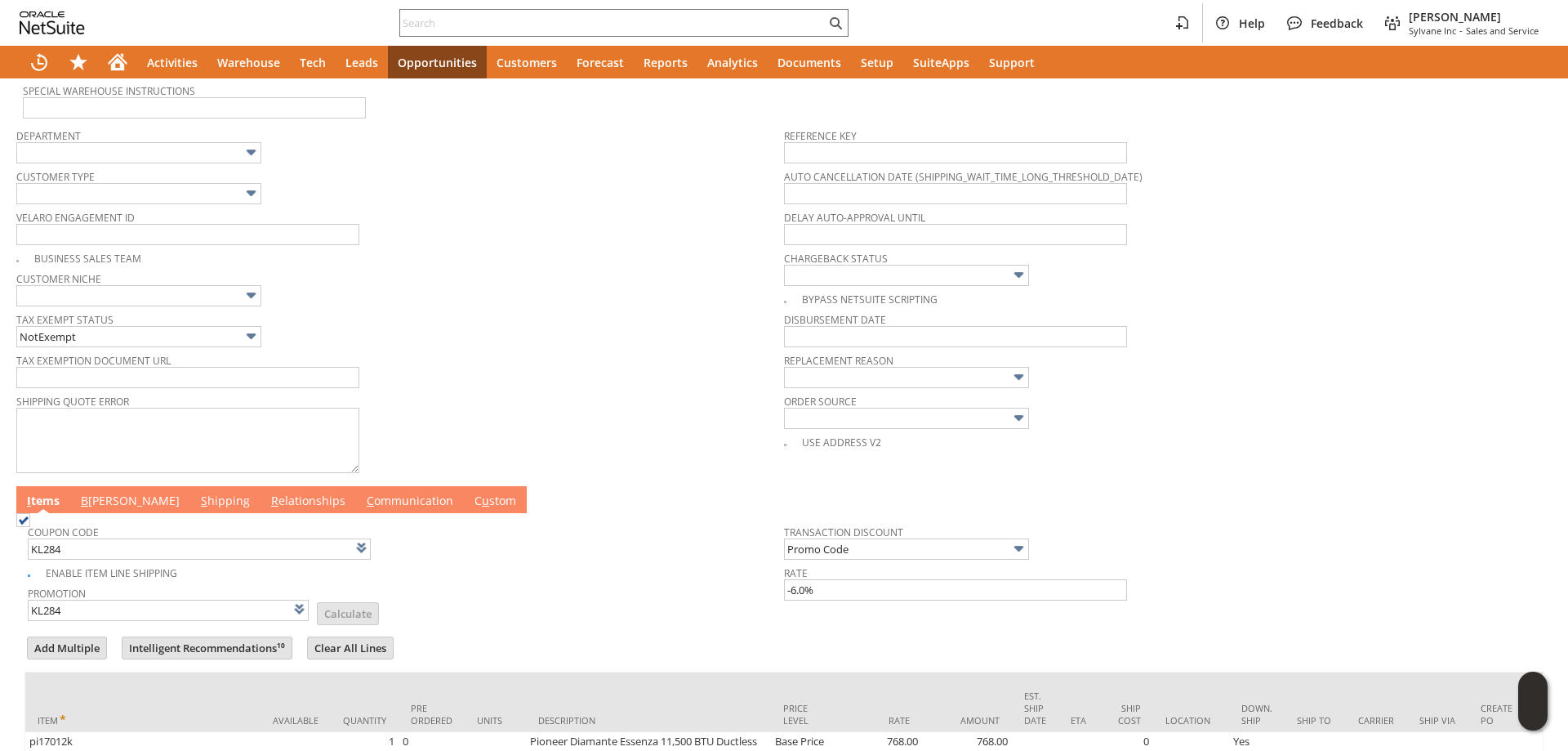
scroll to position [490, 0]
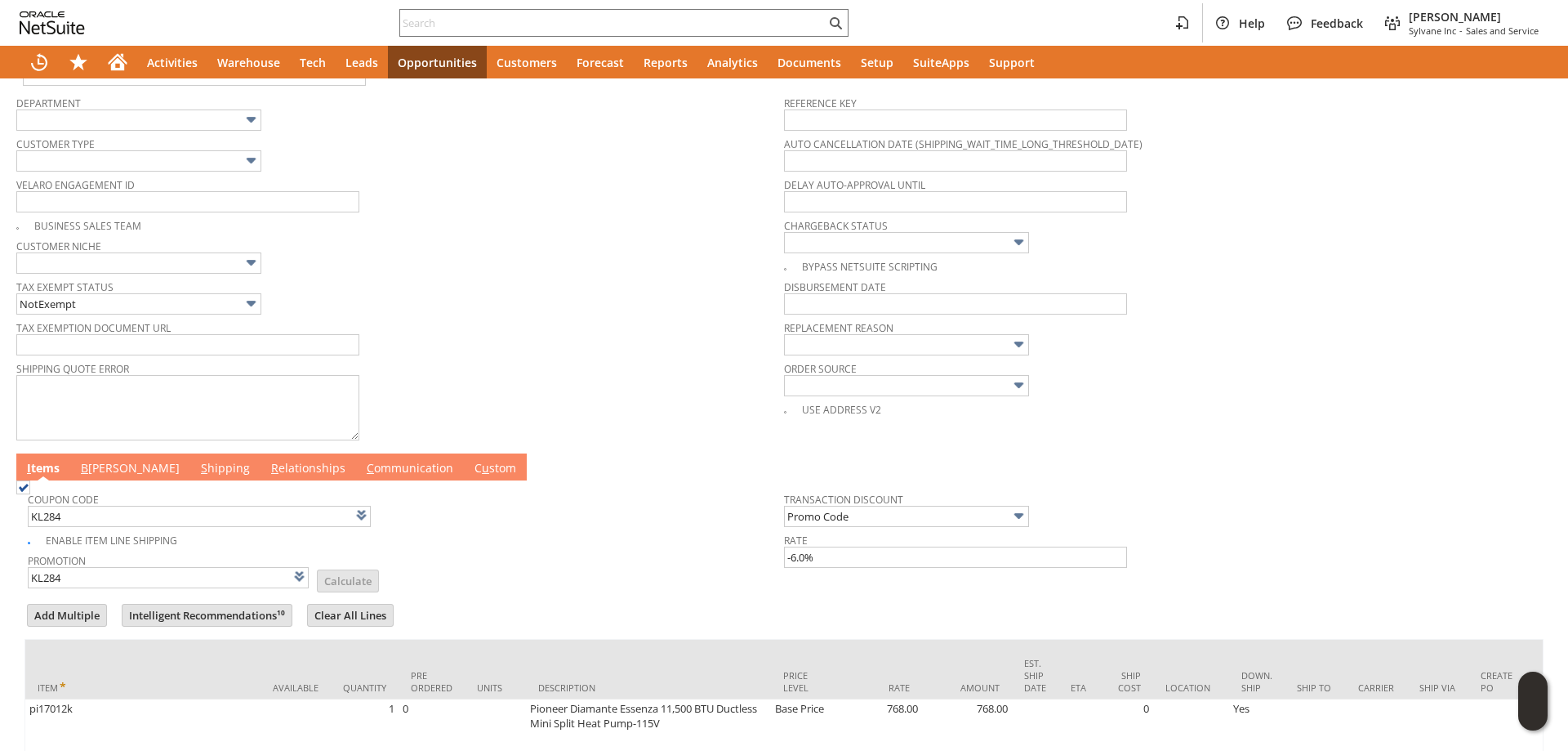
click at [100, 467] on link "B illing" at bounding box center [130, 469] width 107 height 18
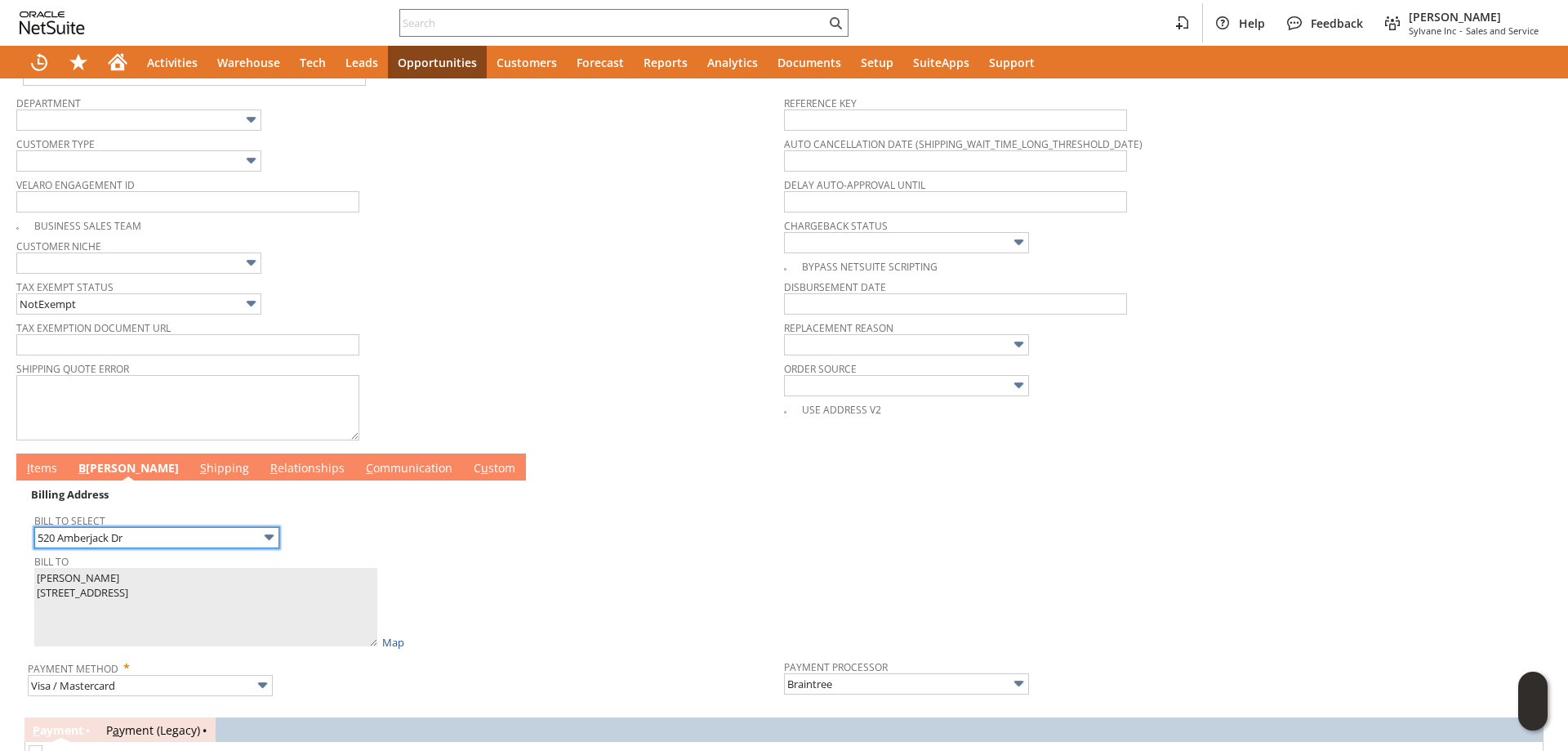
scroll to position [897, 0]
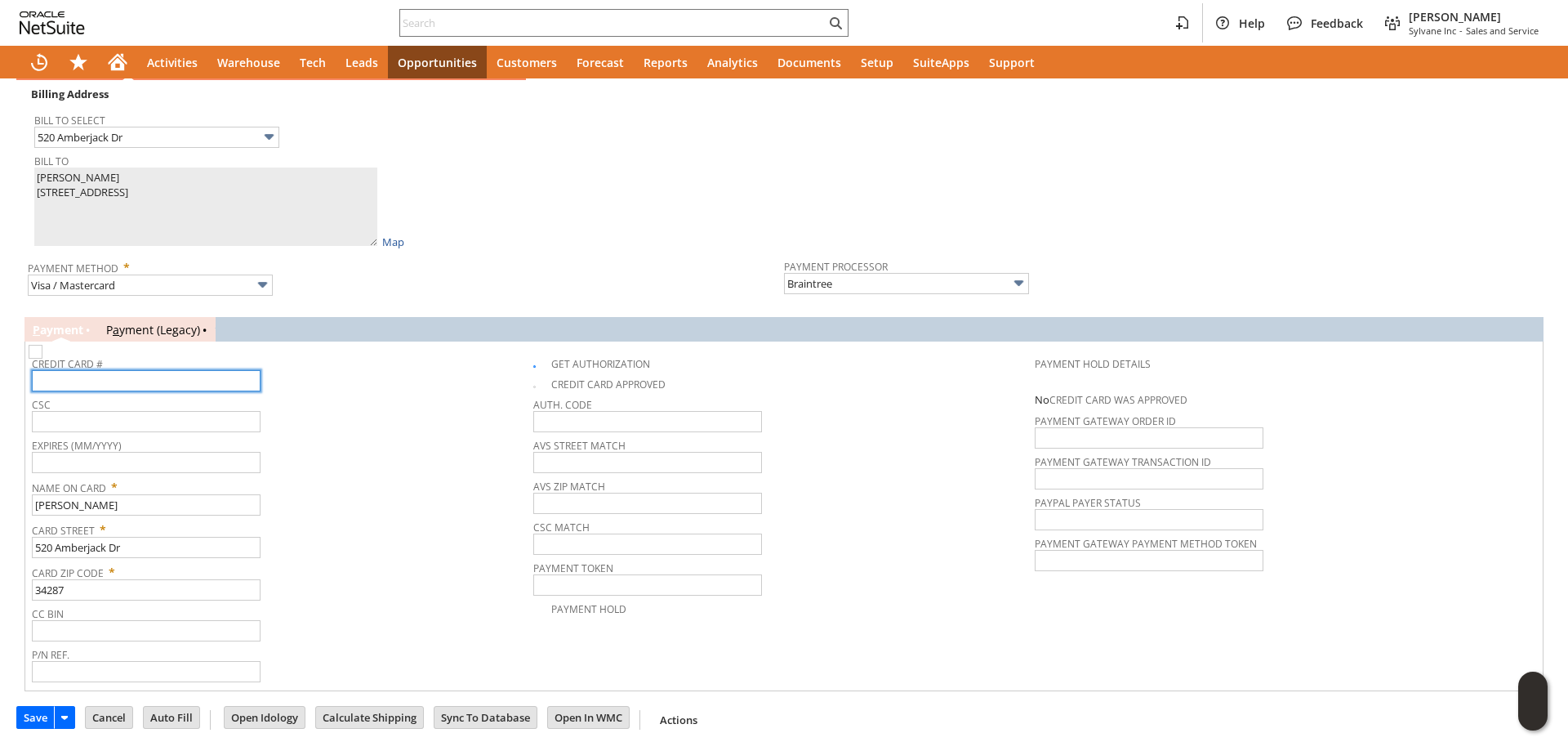
click at [137, 384] on input "text" at bounding box center [146, 381] width 229 height 22
type input "4640182148757101"
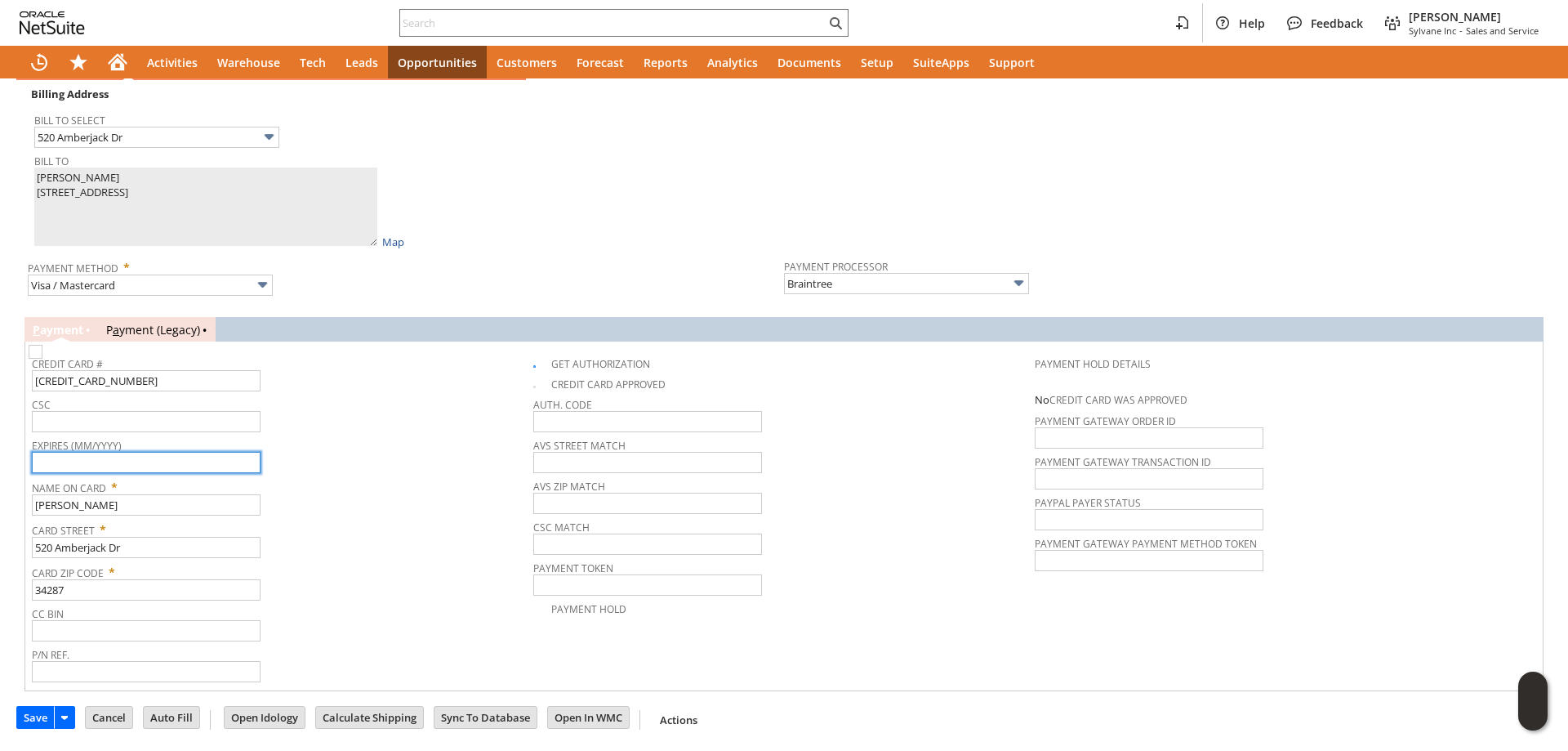
click at [172, 454] on input "text" at bounding box center [146, 463] width 229 height 22
type input "05/2030"
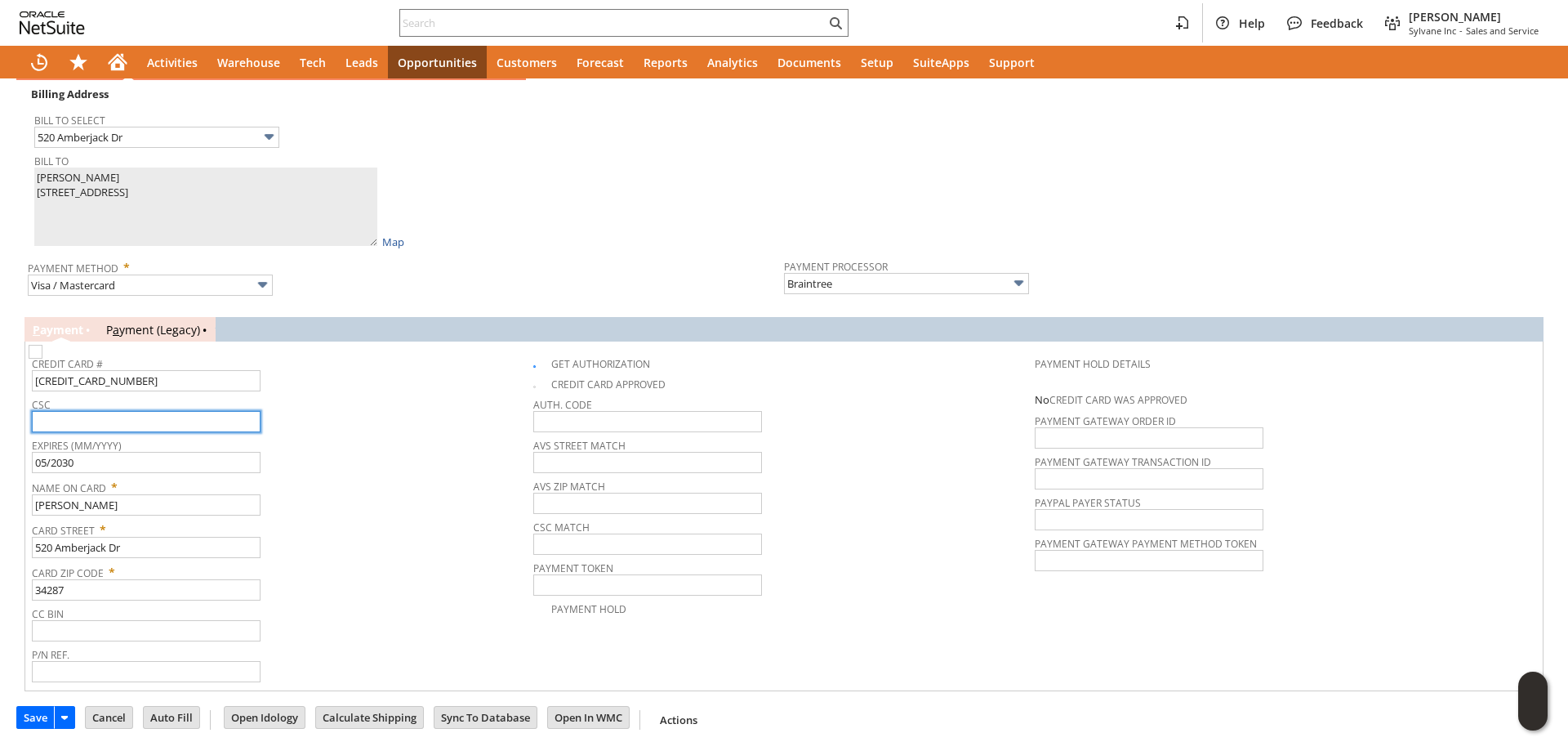
click at [194, 426] on input "text" at bounding box center [146, 421] width 229 height 22
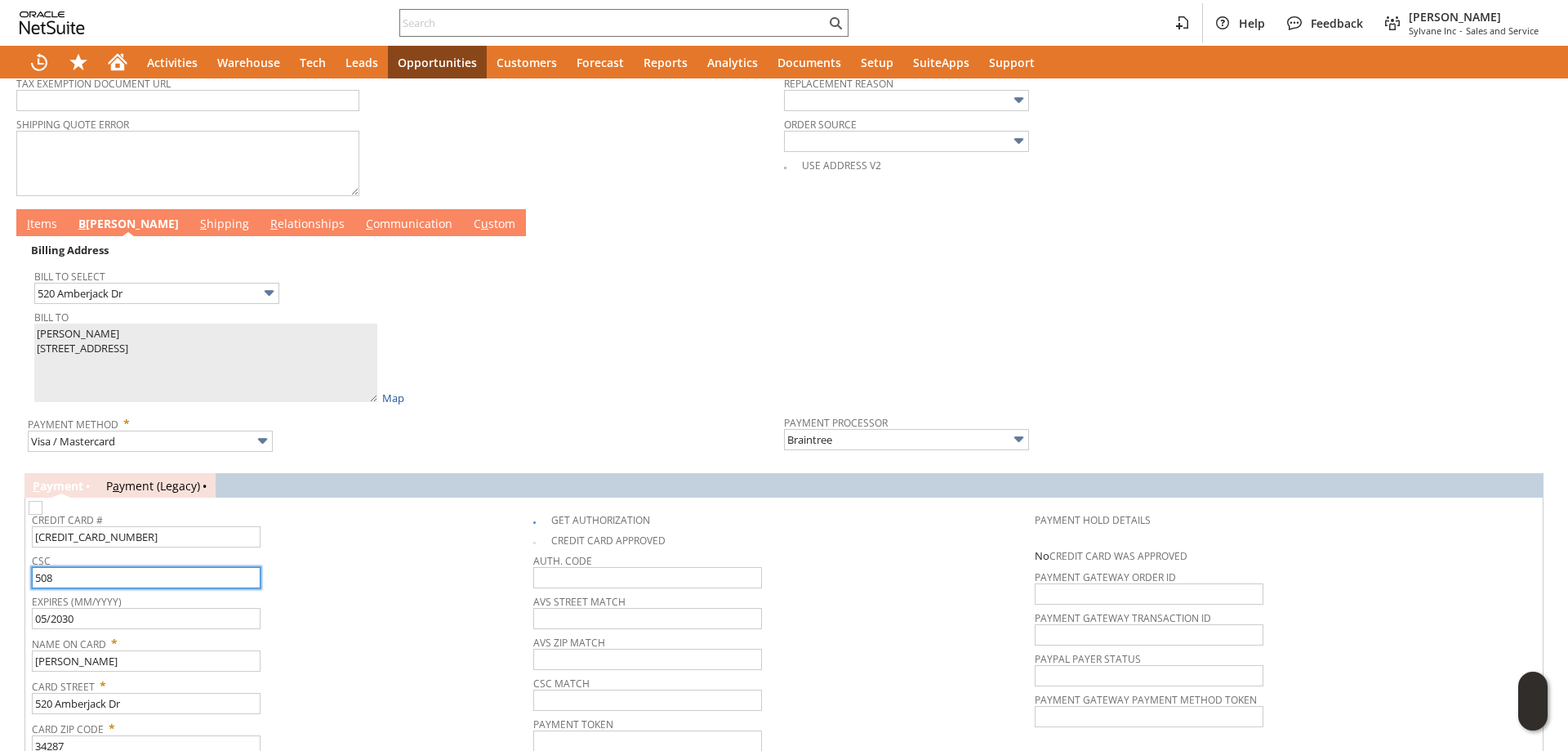
scroll to position [734, 0]
type input "508"
click at [48, 233] on link "I tems" at bounding box center [41, 225] width 39 height 18
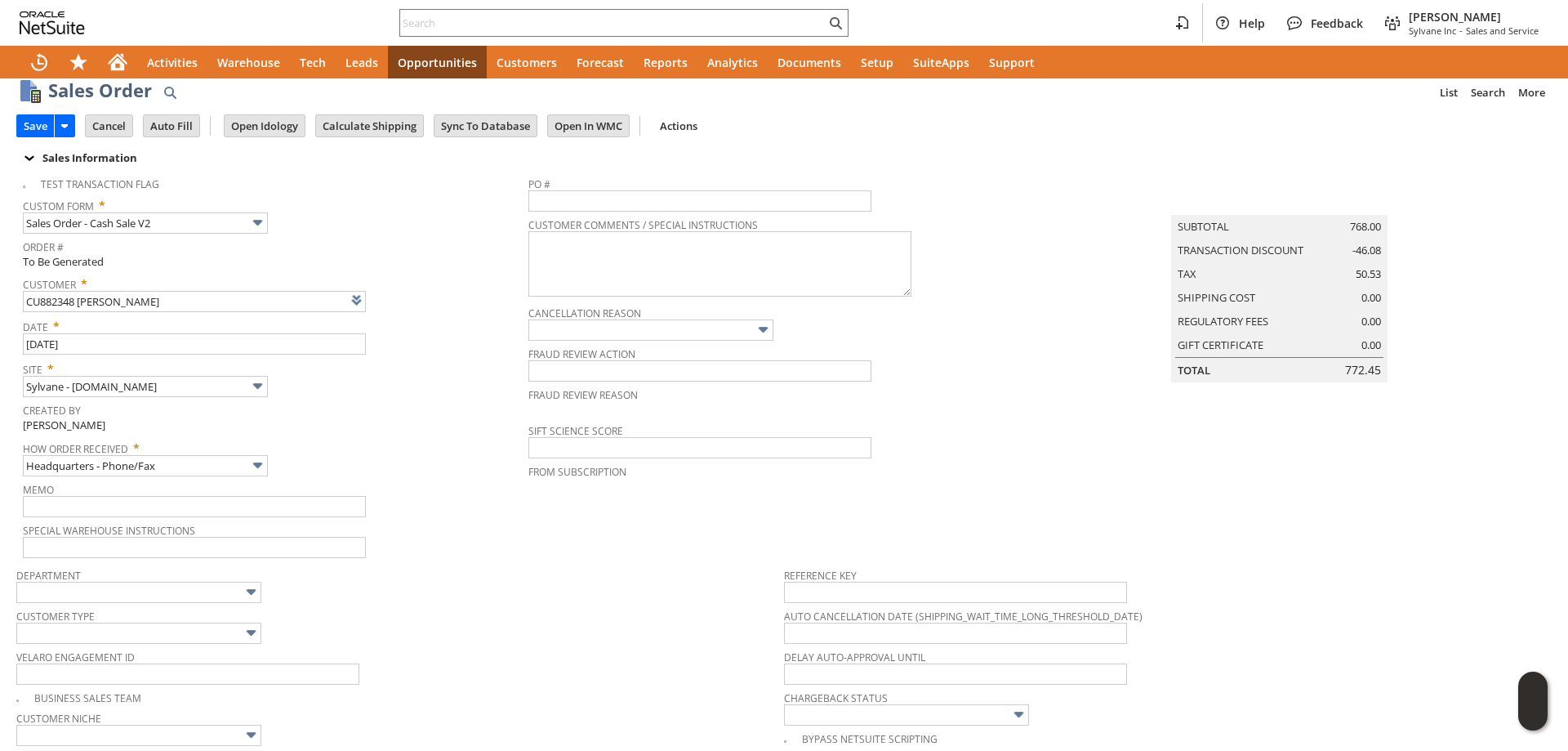
scroll to position [0, 0]
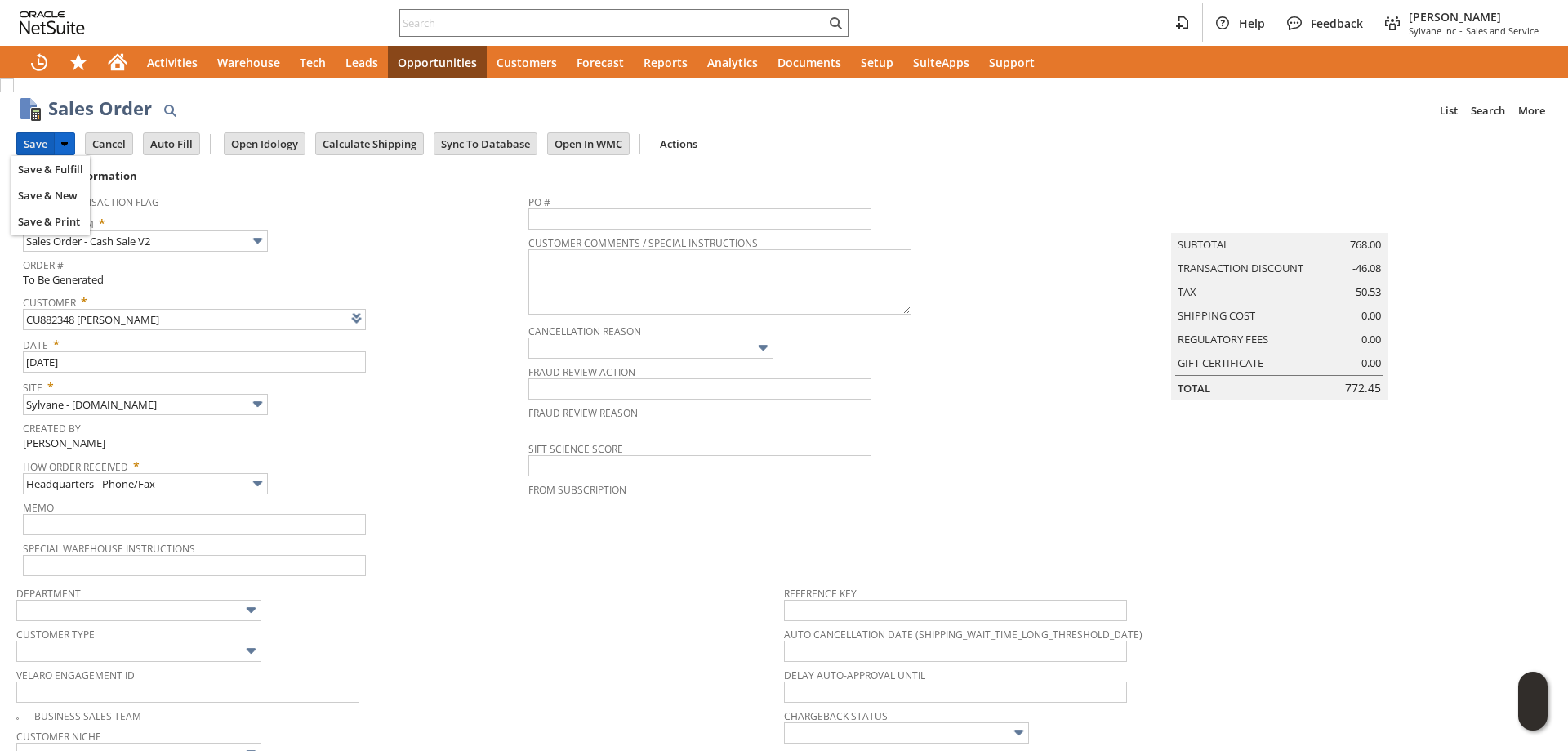
click at [33, 137] on input "Save" at bounding box center [35, 144] width 37 height 22
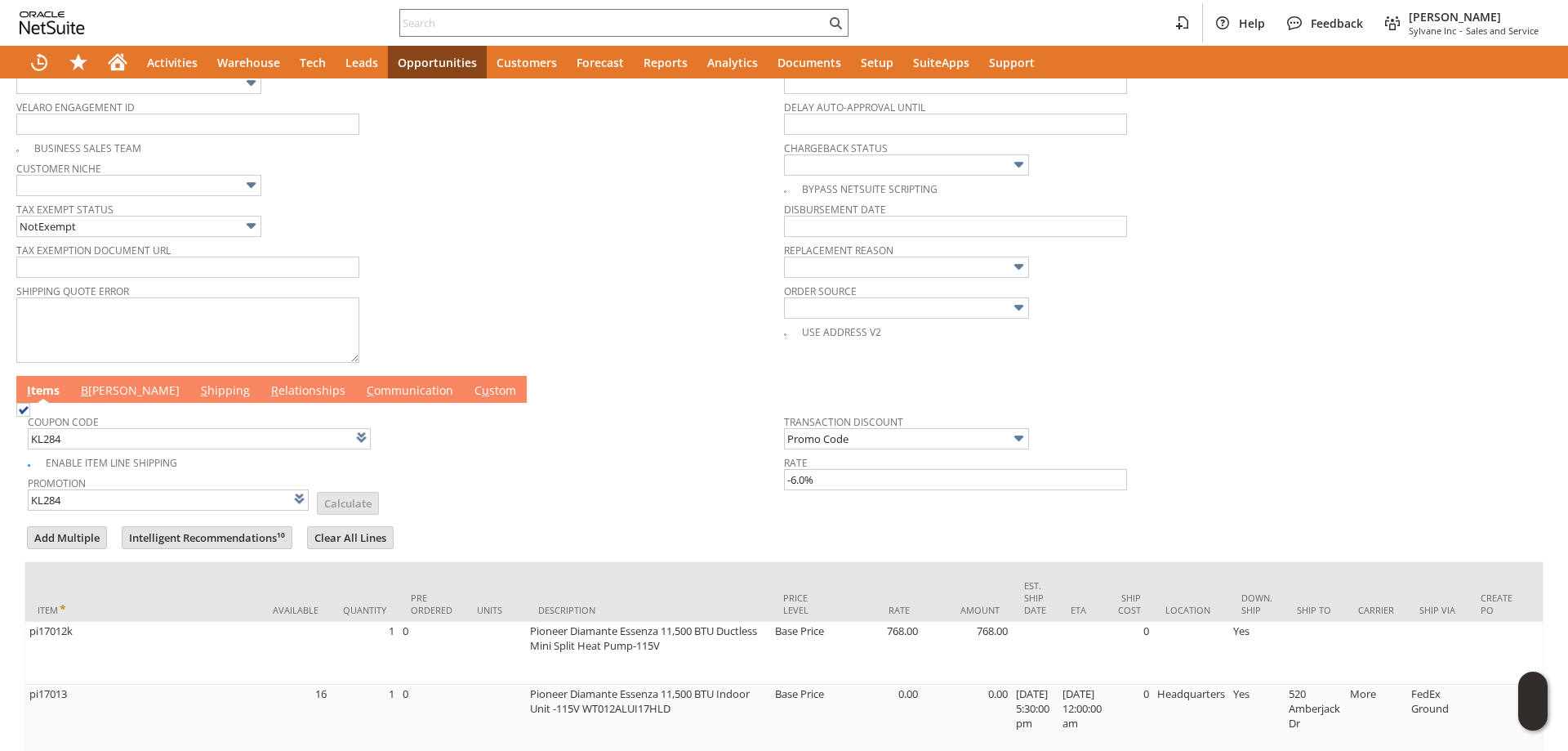
scroll to position [572, 0]
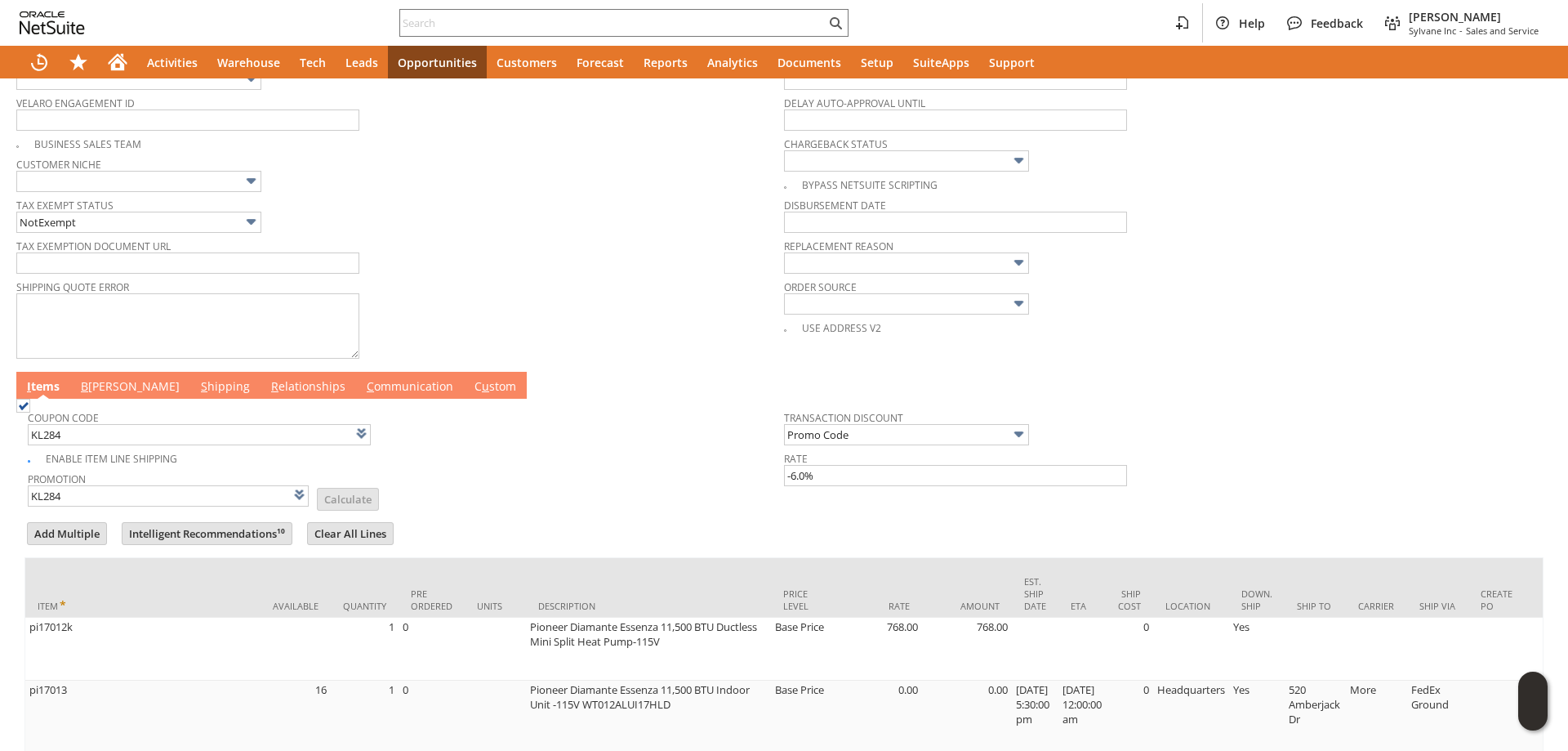
click at [105, 396] on link "B illing" at bounding box center [130, 387] width 107 height 18
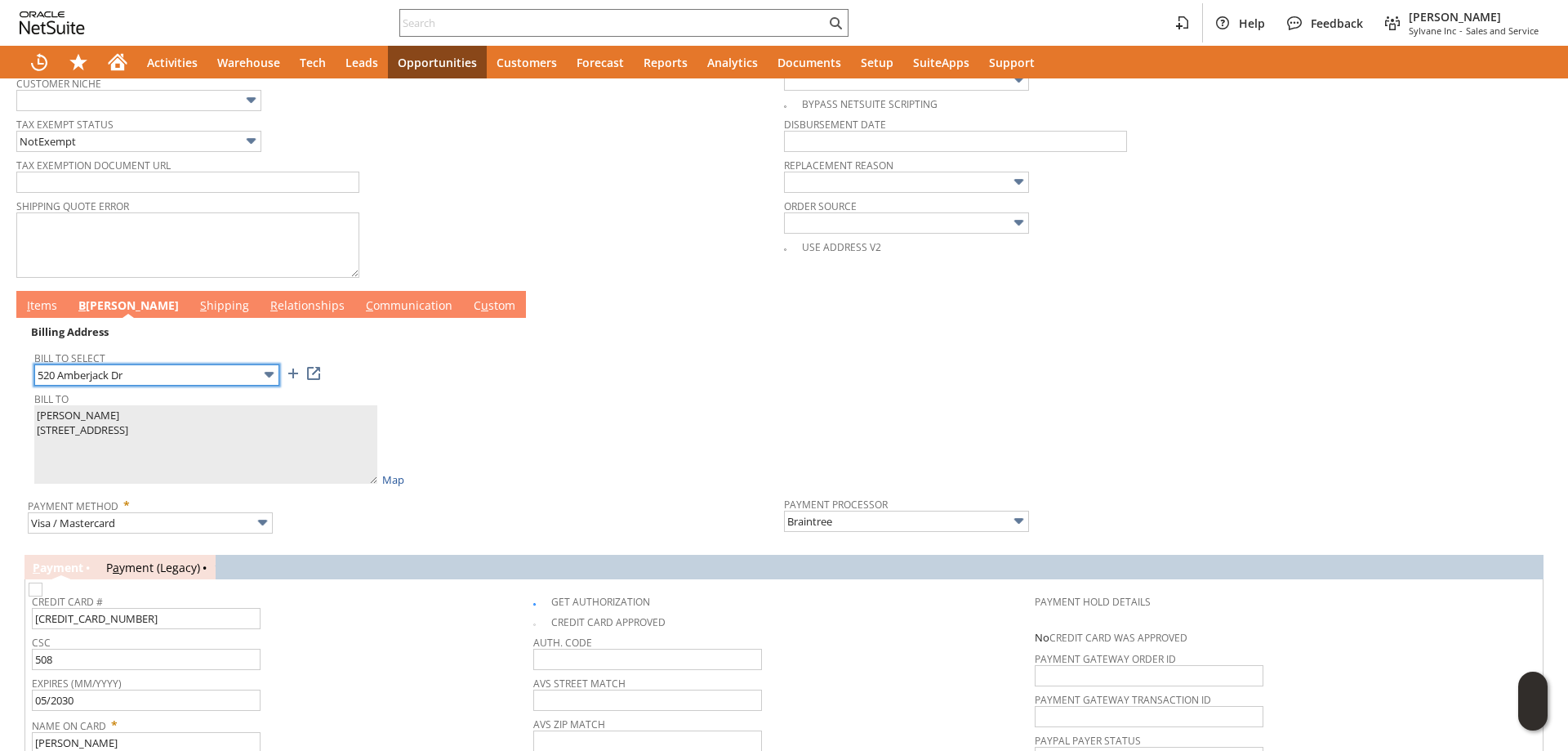
scroll to position [735, 0]
